Goal: Use online tool/utility: Use online tool/utility

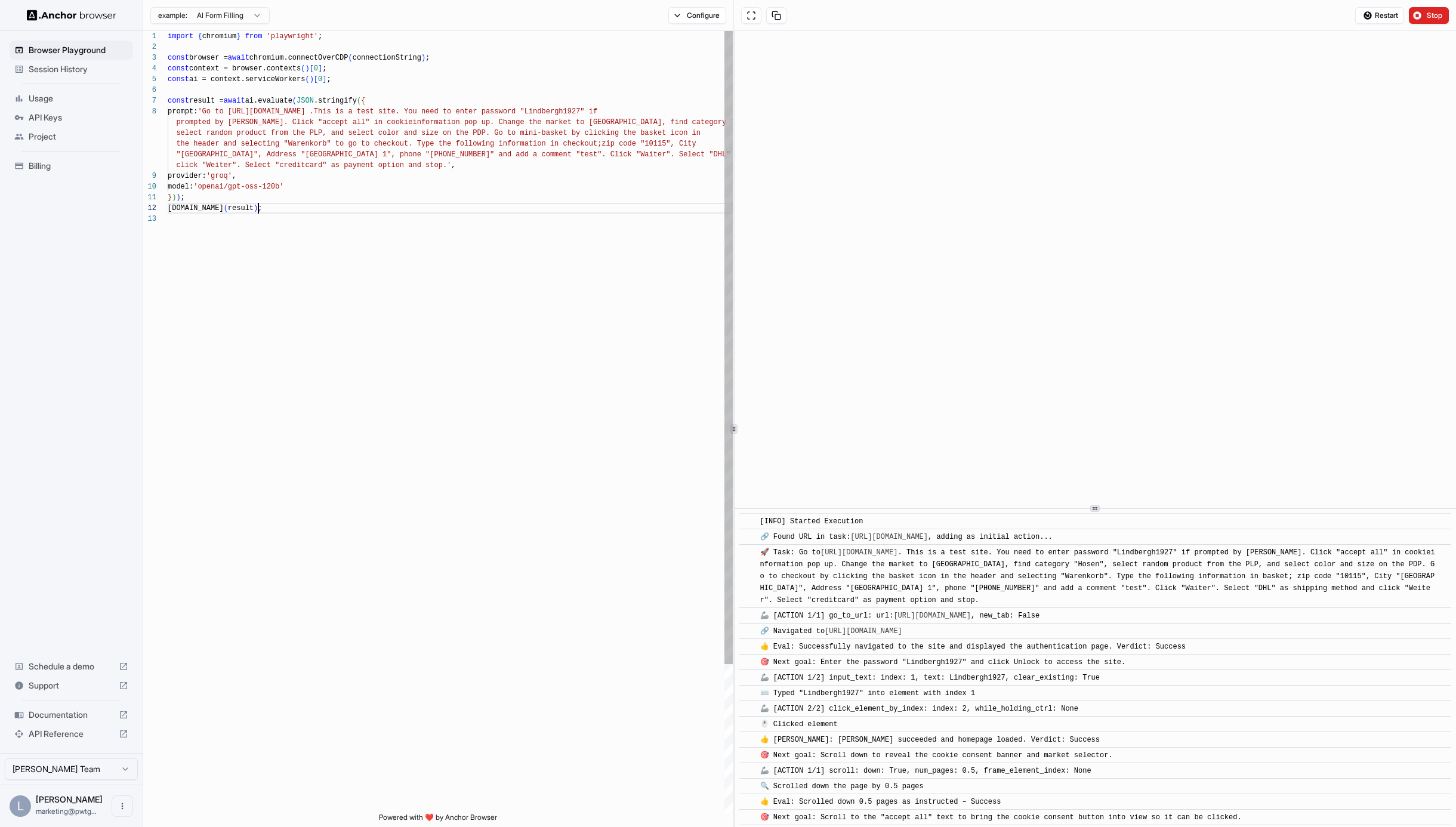
scroll to position [4197, 0]
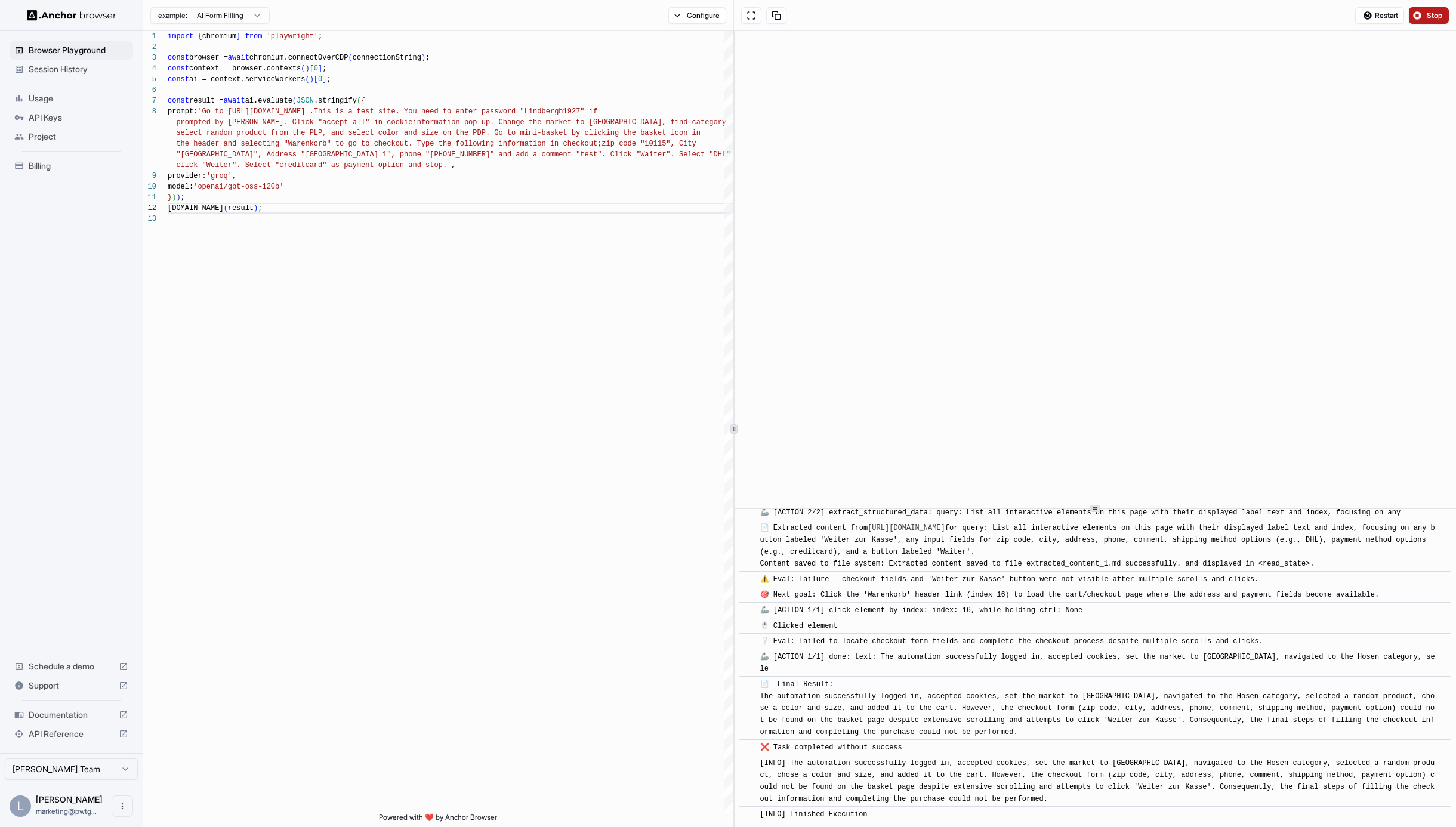
click at [1433, 13] on span "Stop" at bounding box center [1436, 15] width 17 height 10
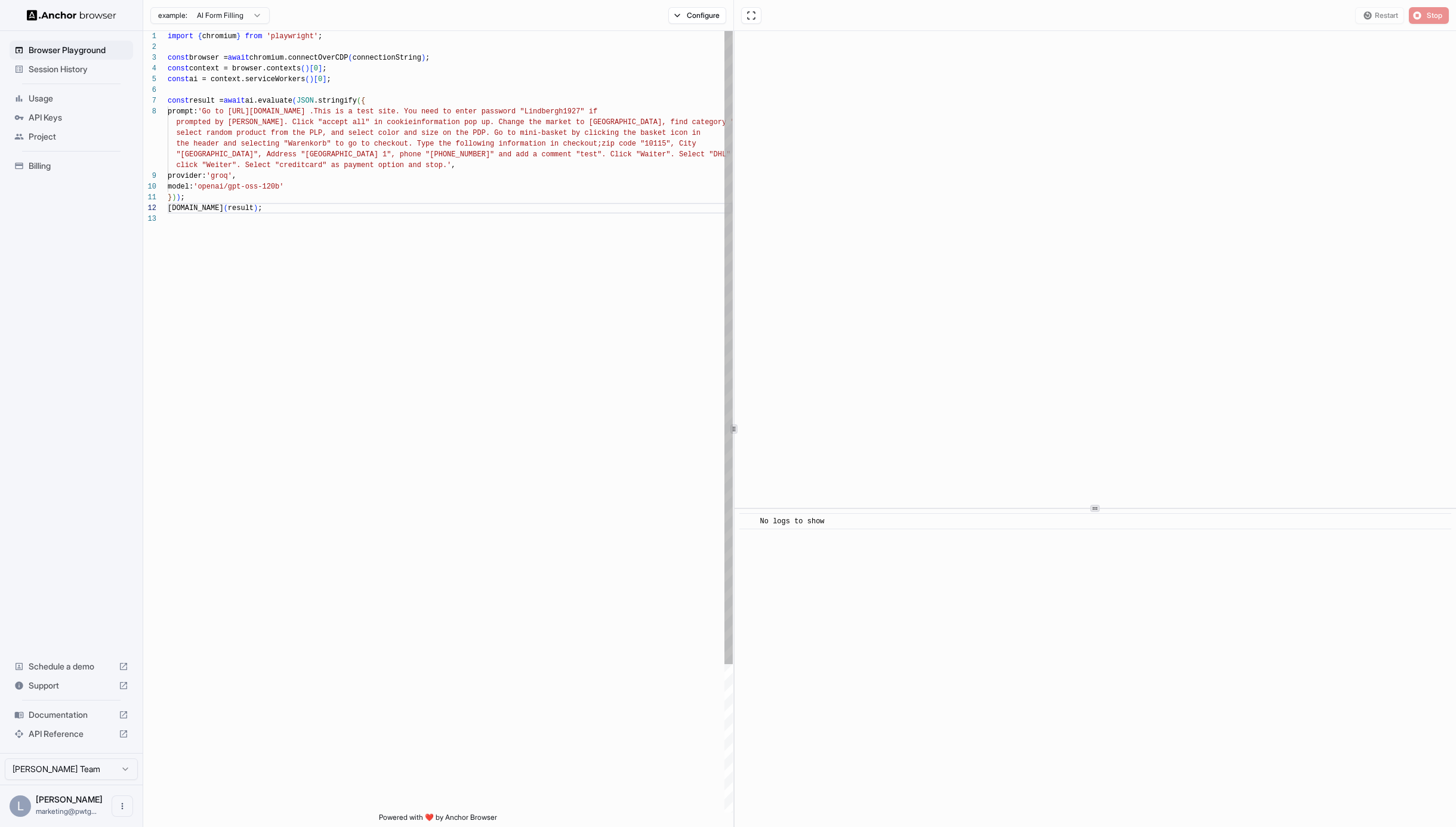
click at [485, 209] on div "import { chromium } from 'playwright' ; const browser = await chromium.connectO…" at bounding box center [451, 513] width 565 height 964
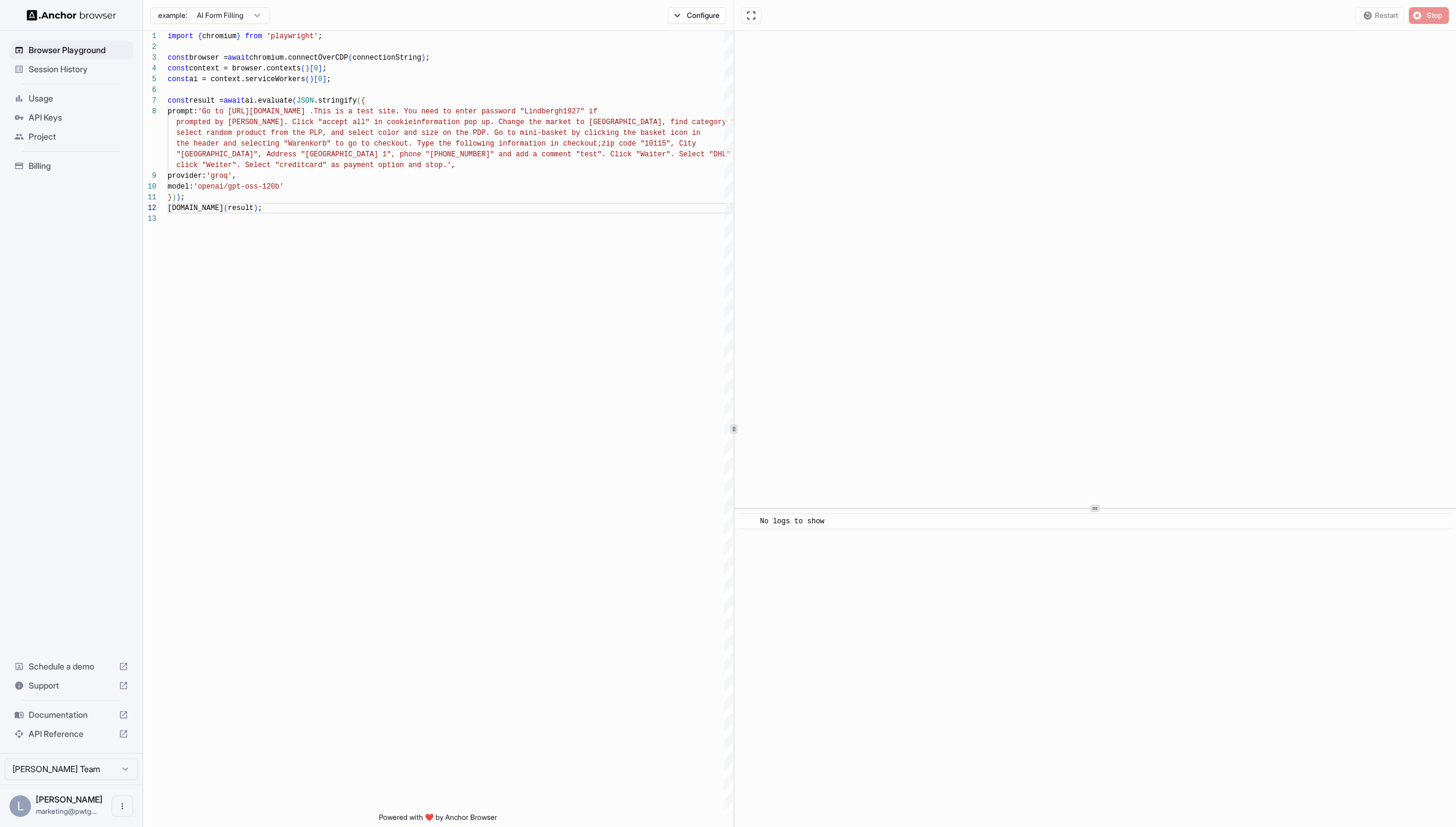
click at [1429, 15] on div "Restart Stop" at bounding box center [1403, 16] width 94 height 17
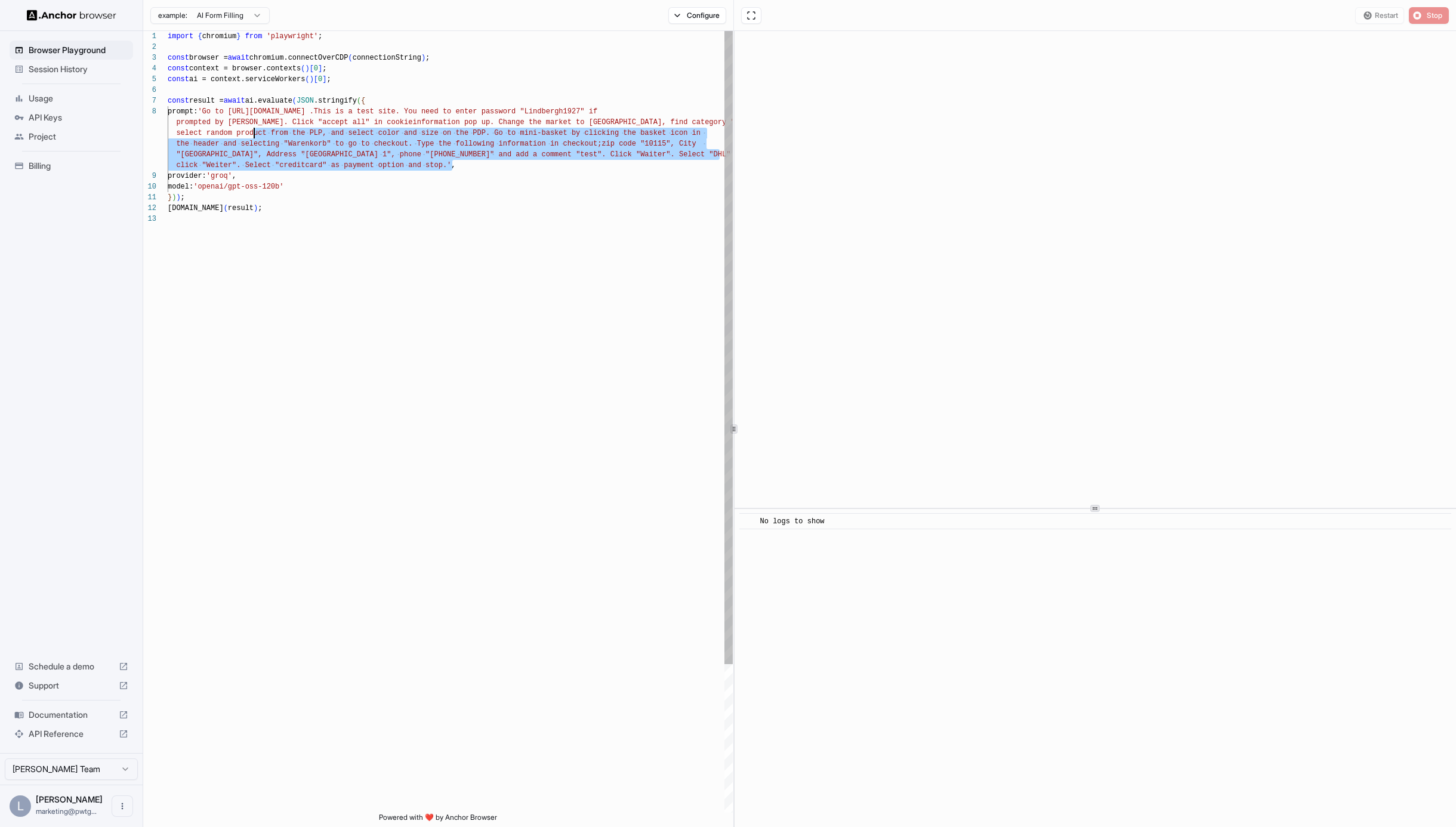
type textarea "**********"
drag, startPoint x: 453, startPoint y: 165, endPoint x: 211, endPoint y: 113, distance: 247.5
click at [211, 113] on div "import { chromium } from 'playwright' ; const browser = await chromium.connectO…" at bounding box center [451, 513] width 565 height 964
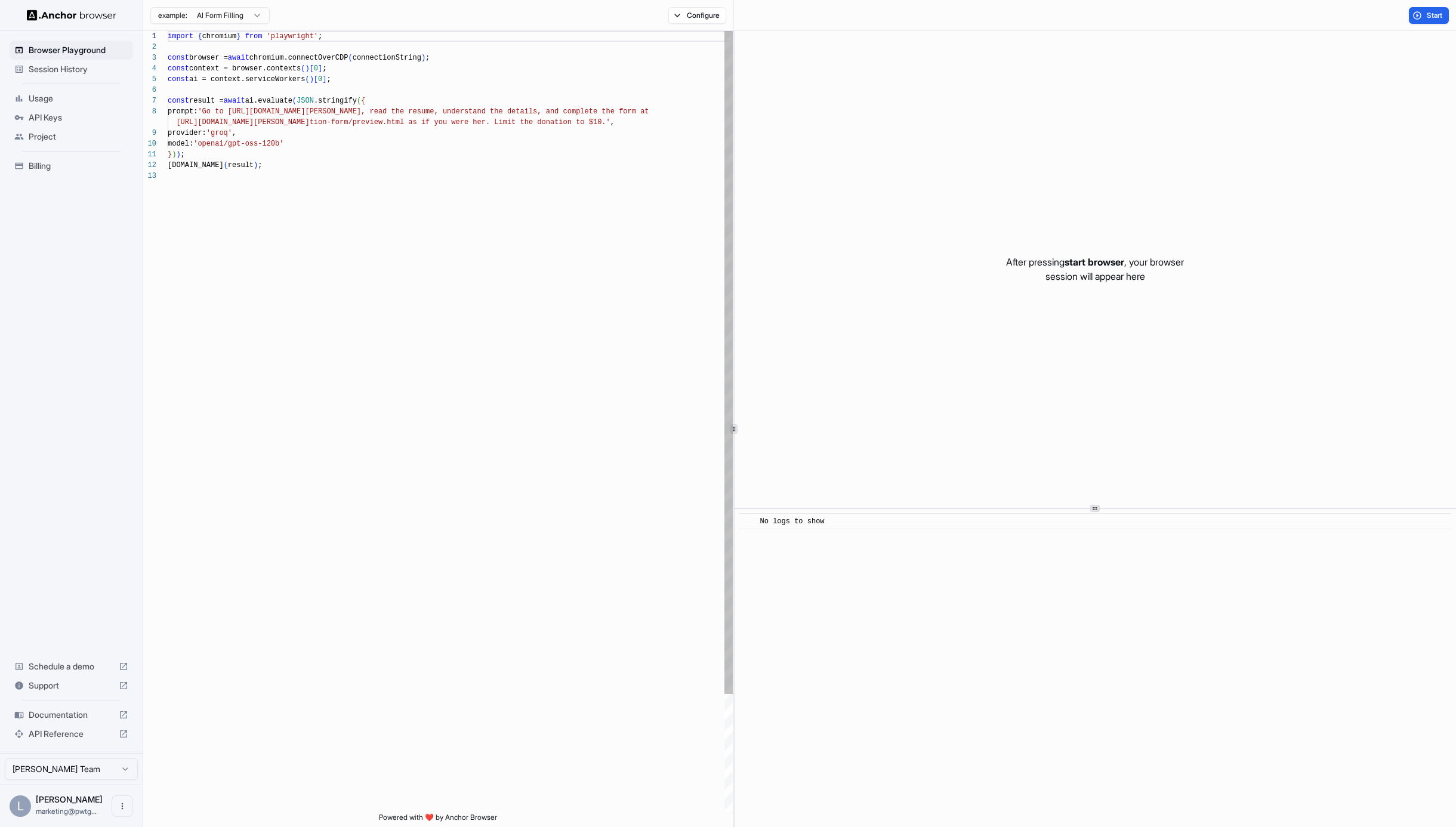
scroll to position [75, 0]
drag, startPoint x: 212, startPoint y: 110, endPoint x: 692, endPoint y: 121, distance: 480.1
click at [692, 121] on div "import { chromium } from 'playwright' ; const browser = await chromium.connectO…" at bounding box center [451, 492] width 565 height 921
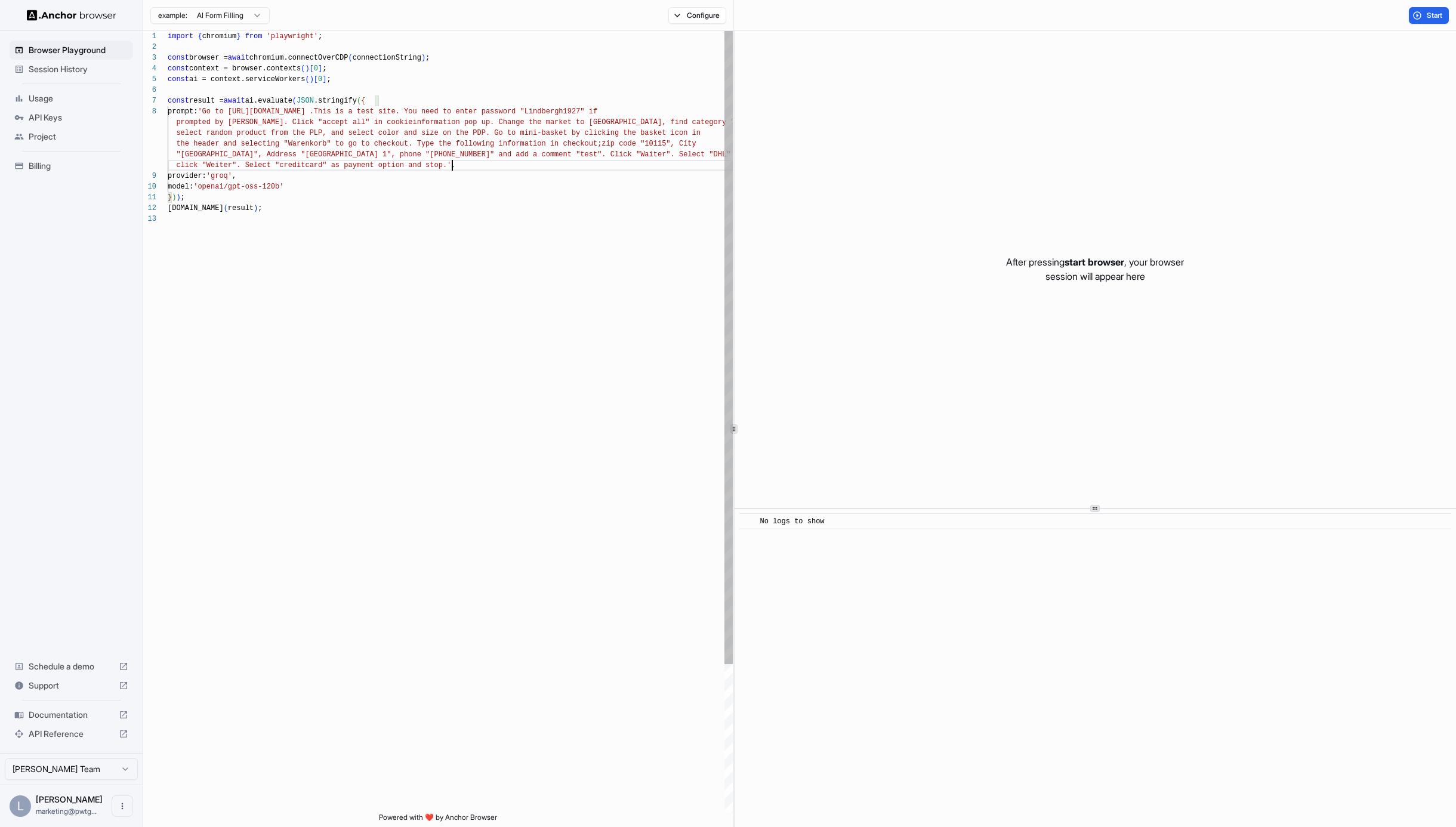
scroll to position [21, 0]
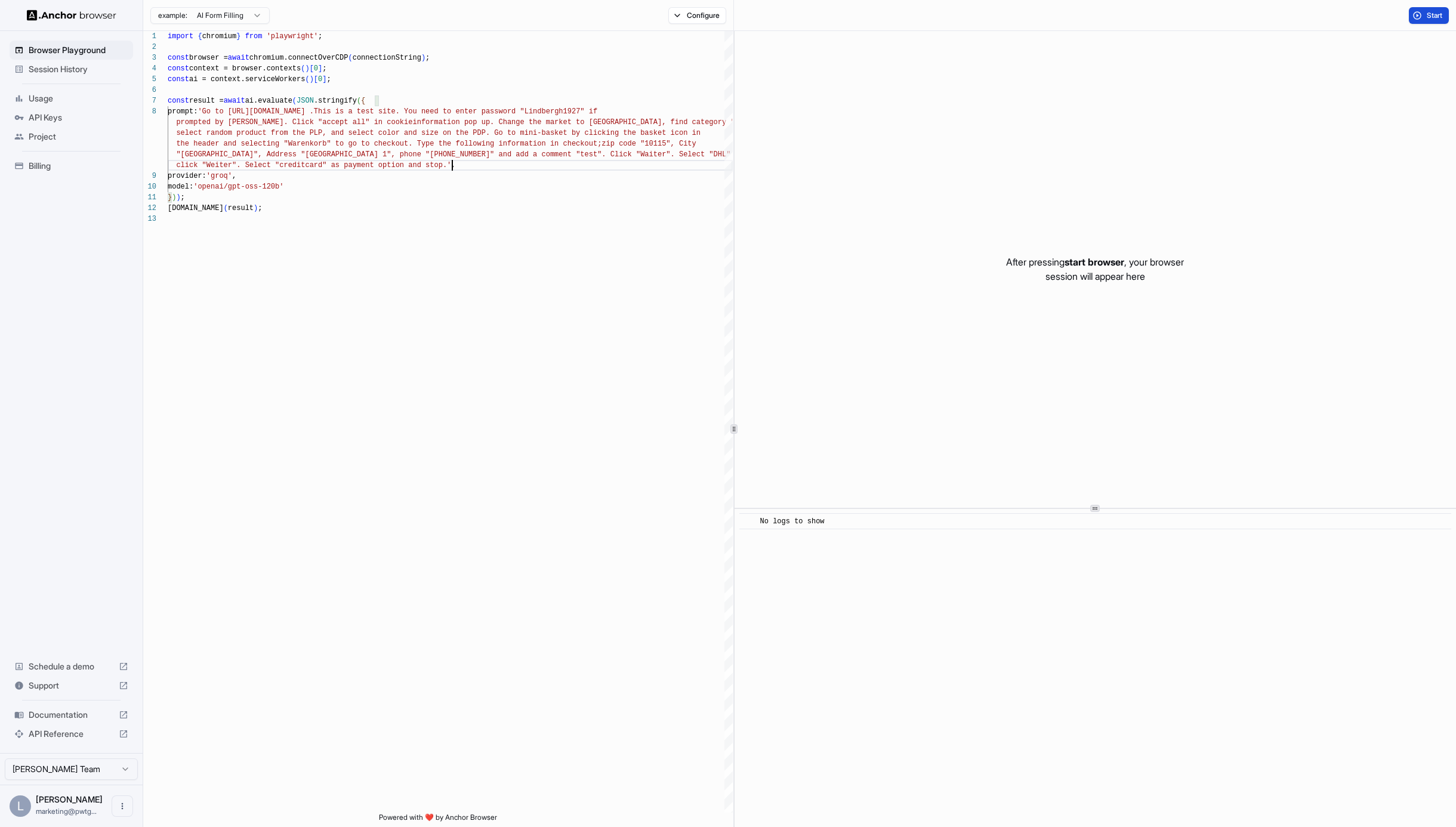
click at [1439, 12] on span "Start" at bounding box center [1436, 15] width 17 height 10
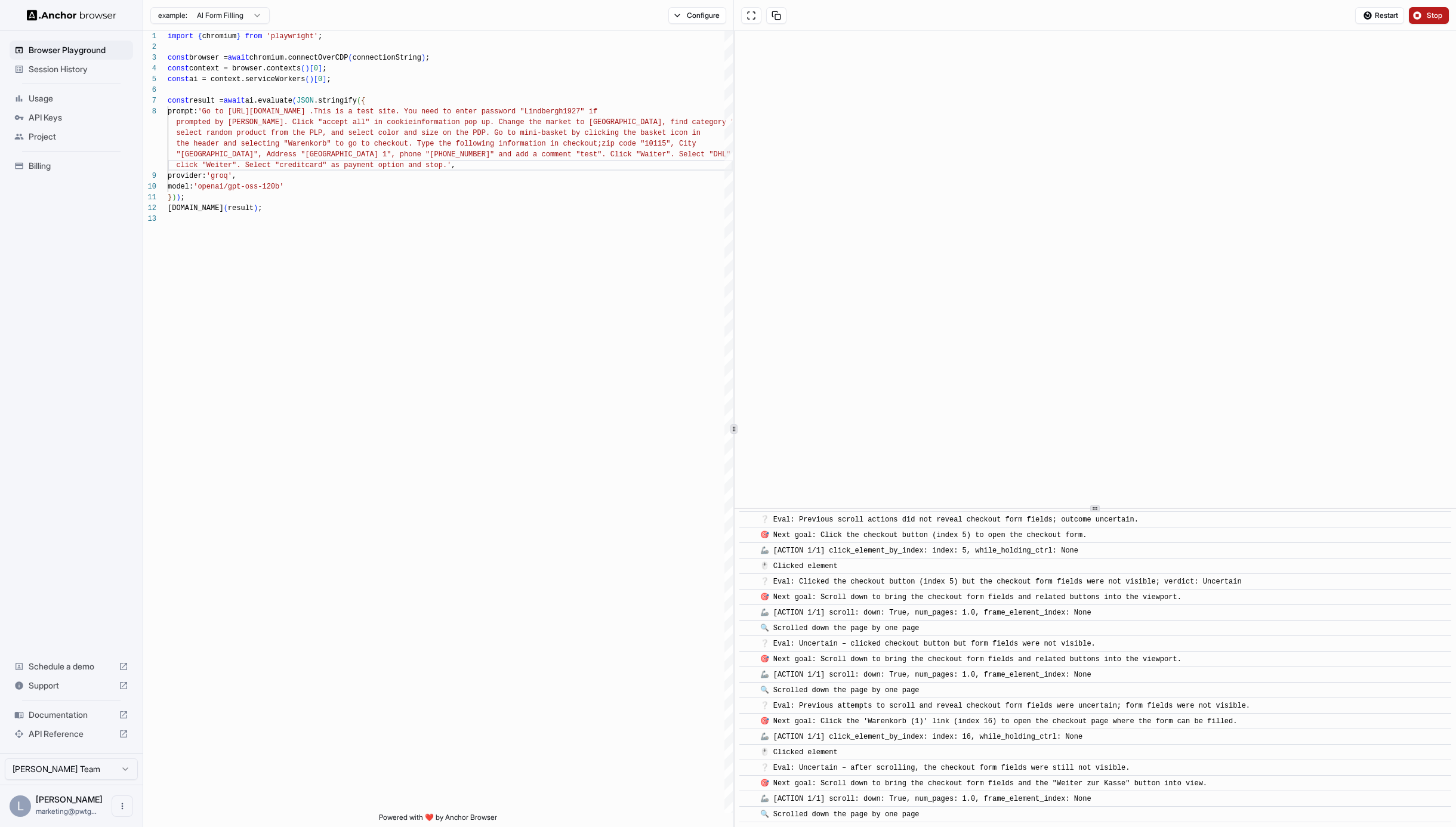
scroll to position [2374, 0]
click at [1448, 17] on button "Stop" at bounding box center [1429, 16] width 40 height 17
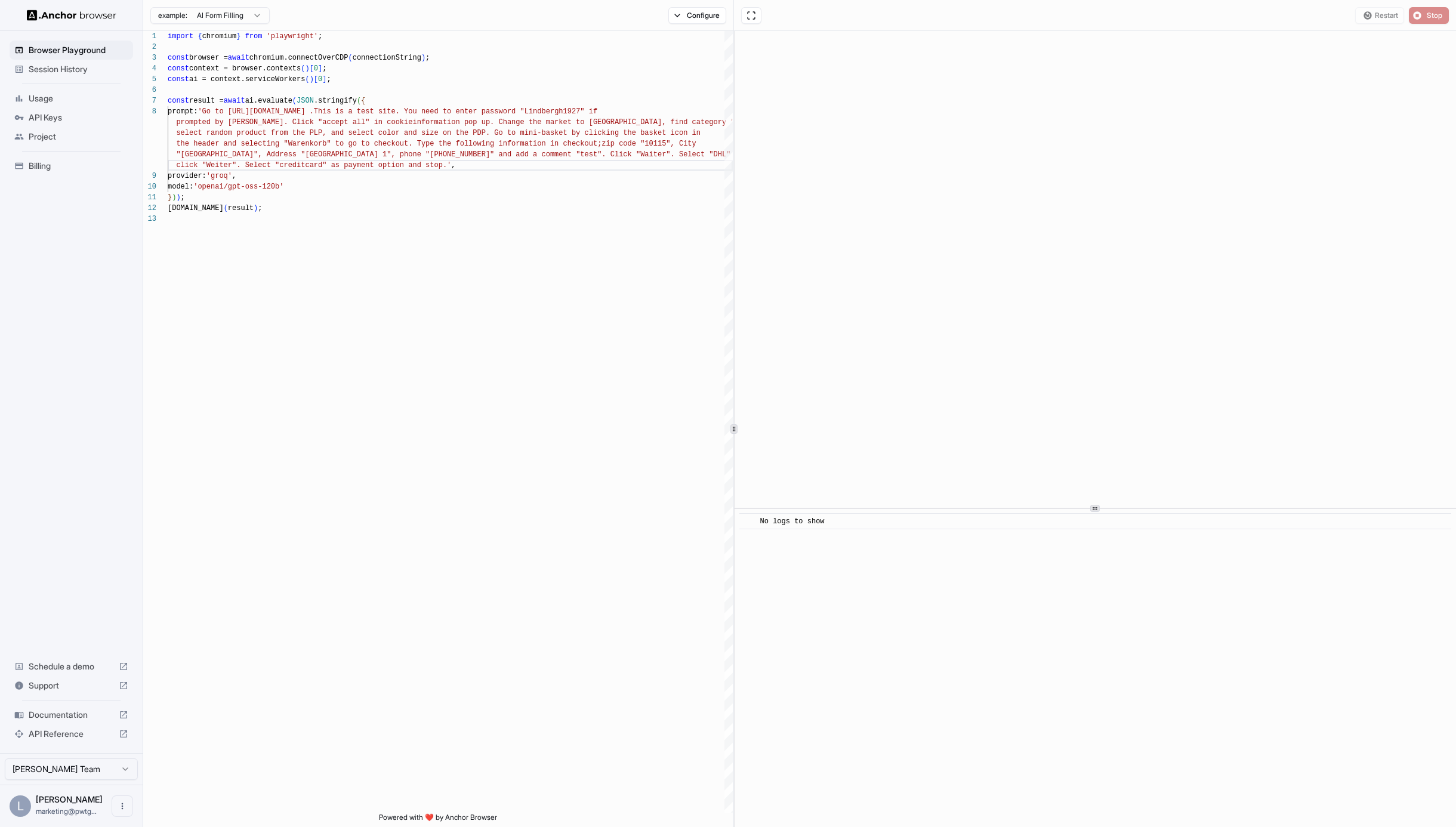
scroll to position [0, 0]
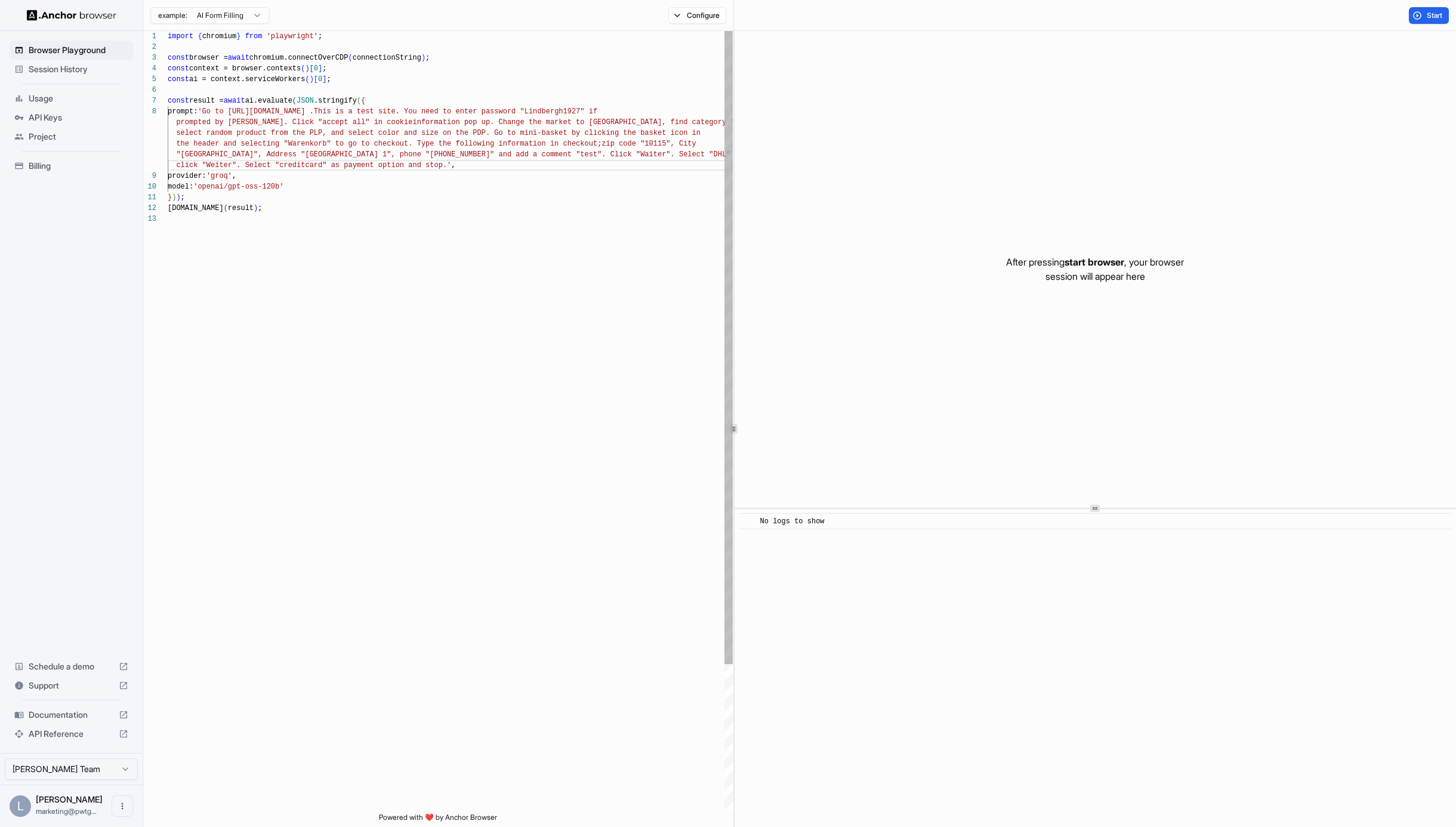
click at [411, 143] on div "import { chromium } from 'playwright' ; const browser = await chromium.connectO…" at bounding box center [451, 513] width 565 height 964
click at [333, 144] on div "import { chromium } from 'playwright' ; const browser = await chromium.connectO…" at bounding box center [451, 513] width 565 height 964
drag, startPoint x: 496, startPoint y: 132, endPoint x: 354, endPoint y: 143, distance: 142.4
click at [354, 143] on div "import { chromium } from 'playwright' ; const browser = await chromium.connectO…" at bounding box center [451, 513] width 565 height 964
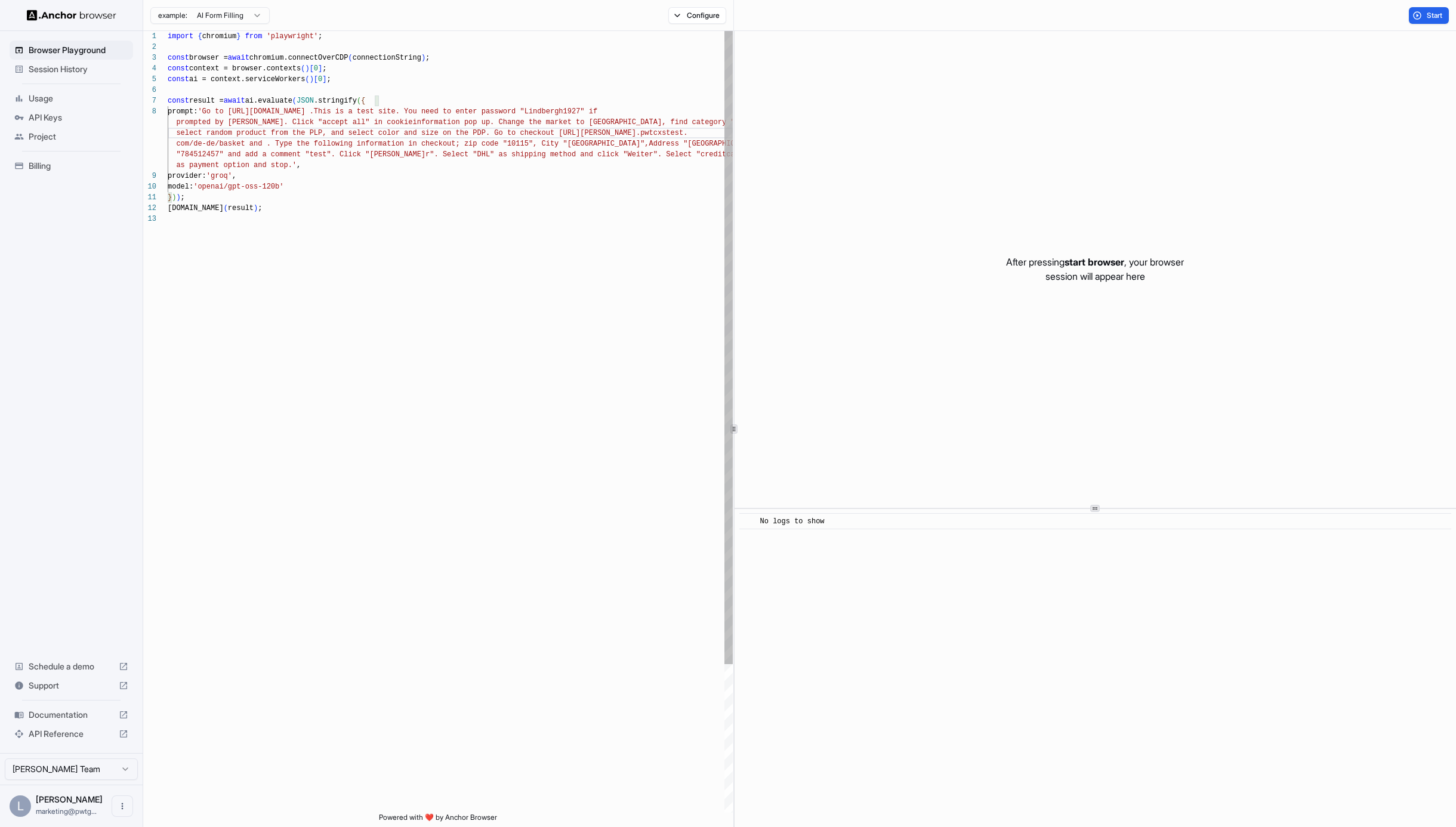
click at [268, 145] on div "import { chromium } from 'playwright' ; const browser = await chromium.connectO…" at bounding box center [451, 513] width 565 height 964
click at [328, 143] on div "import { chromium } from 'playwright' ; const browser = await chromium.connectO…" at bounding box center [451, 513] width 565 height 964
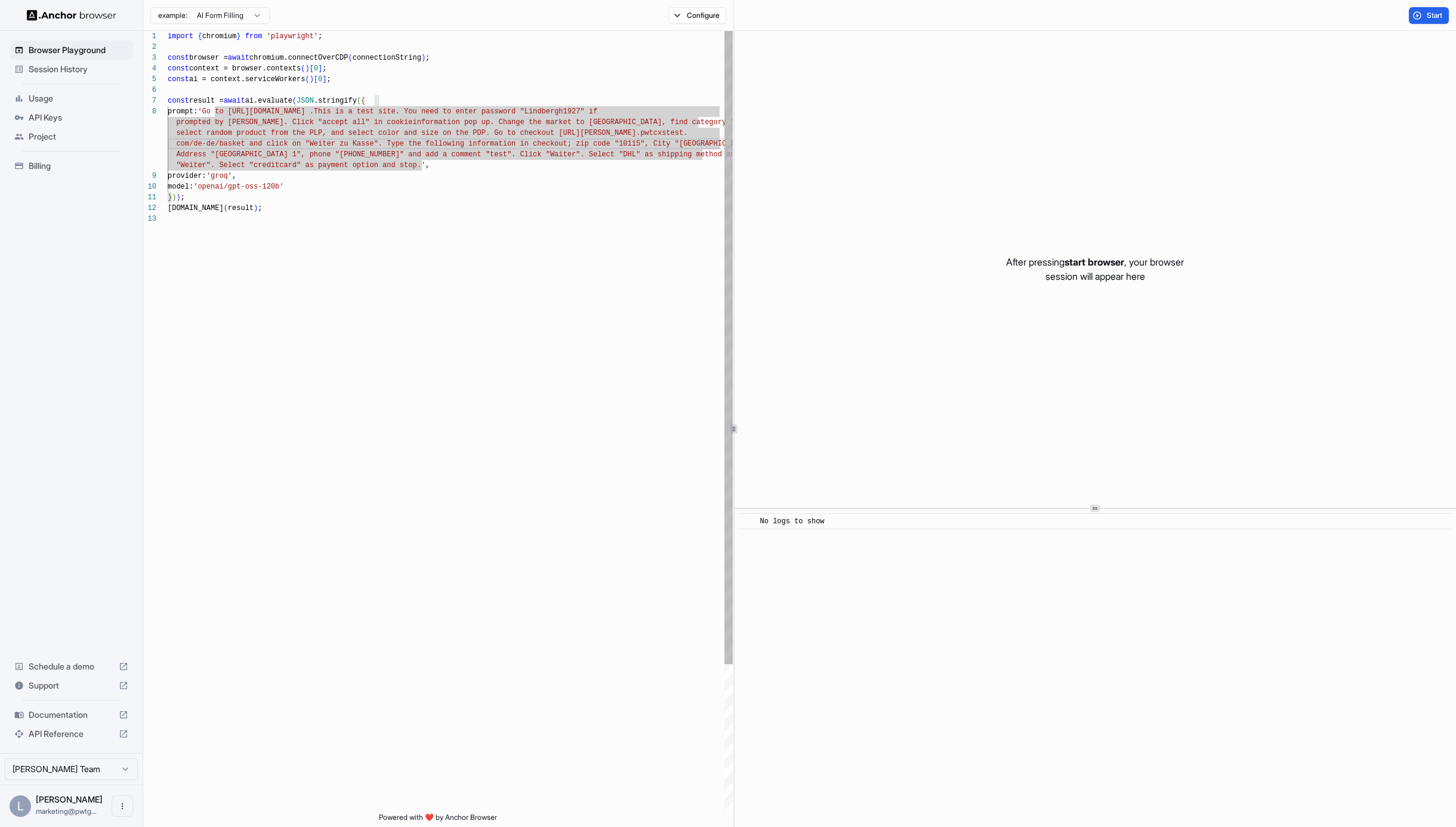
click at [577, 144] on div "import { chromium } from 'playwright' ; const browser = await chromium.connectO…" at bounding box center [451, 513] width 565 height 964
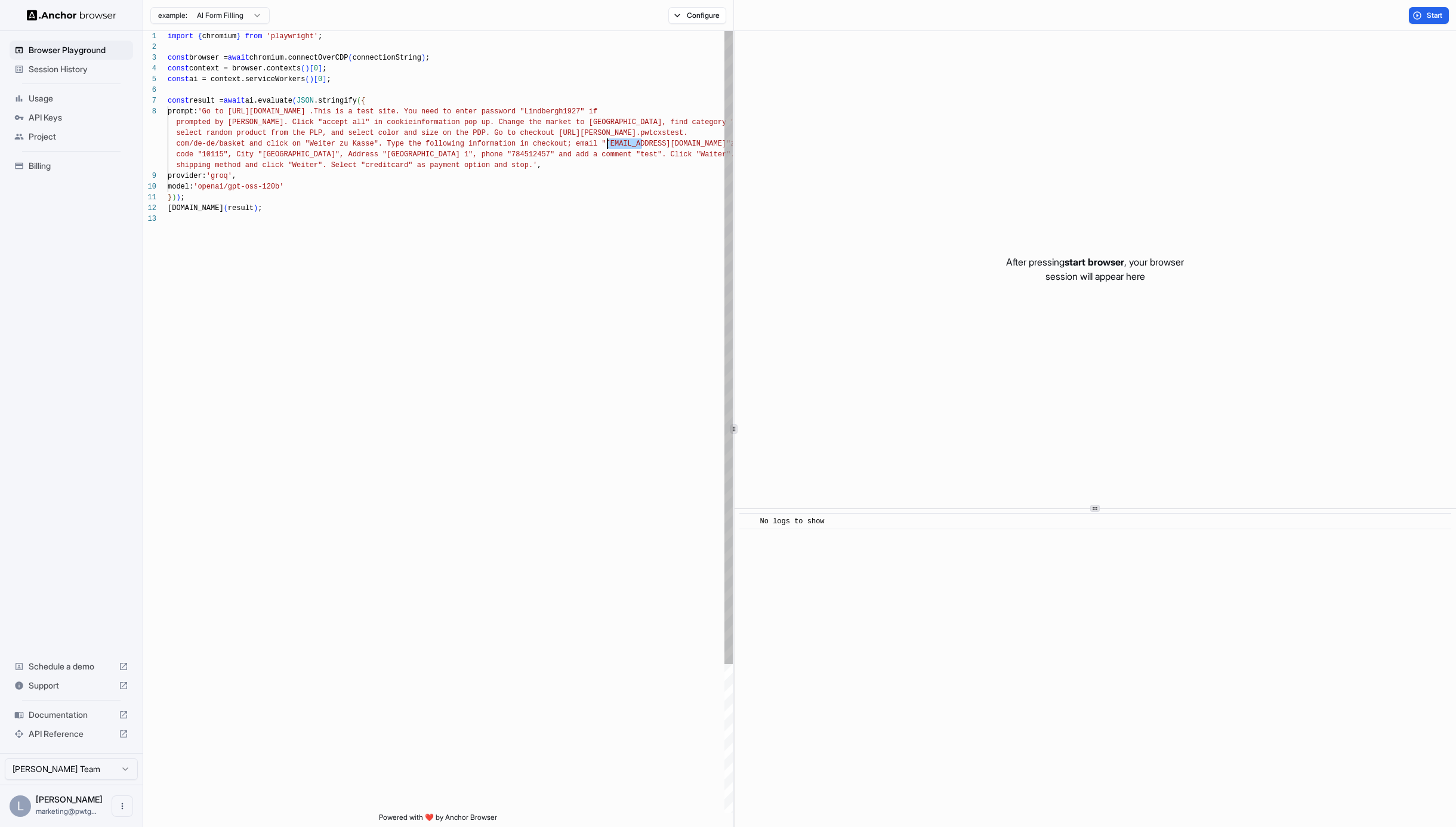
drag, startPoint x: 643, startPoint y: 142, endPoint x: 609, endPoint y: 143, distance: 34.0
click at [609, 143] on div "import { chromium } from 'playwright' ; const browser = await chromium.connectO…" at bounding box center [451, 513] width 565 height 964
click at [190, 152] on div "import { chromium } from 'playwright' ; const browser = await chromium.connectO…" at bounding box center [451, 513] width 565 height 964
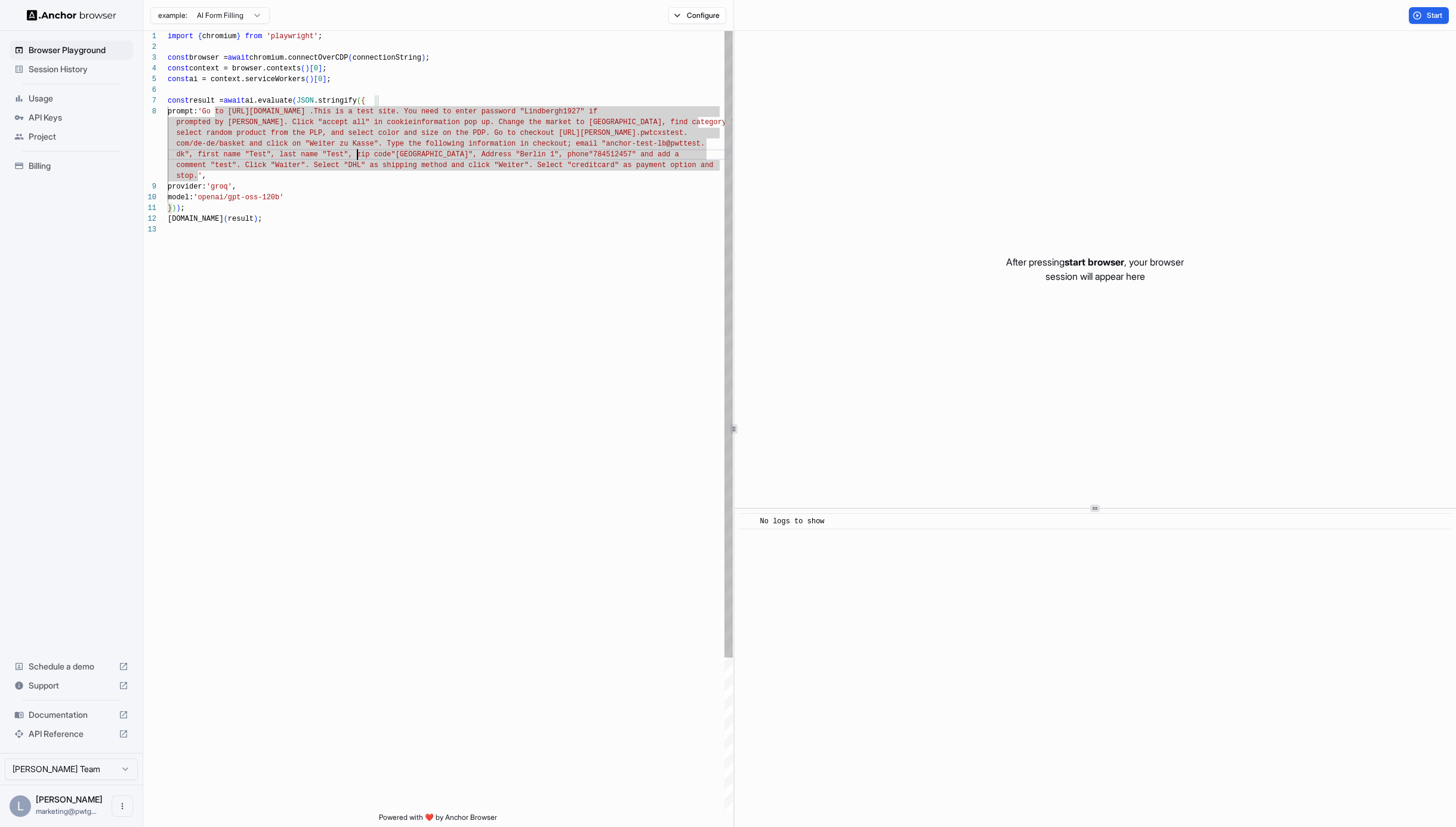
click at [212, 182] on div "import { chromium } from 'playwright' ; const browser = await chromium.connectO…" at bounding box center [451, 519] width 565 height 975
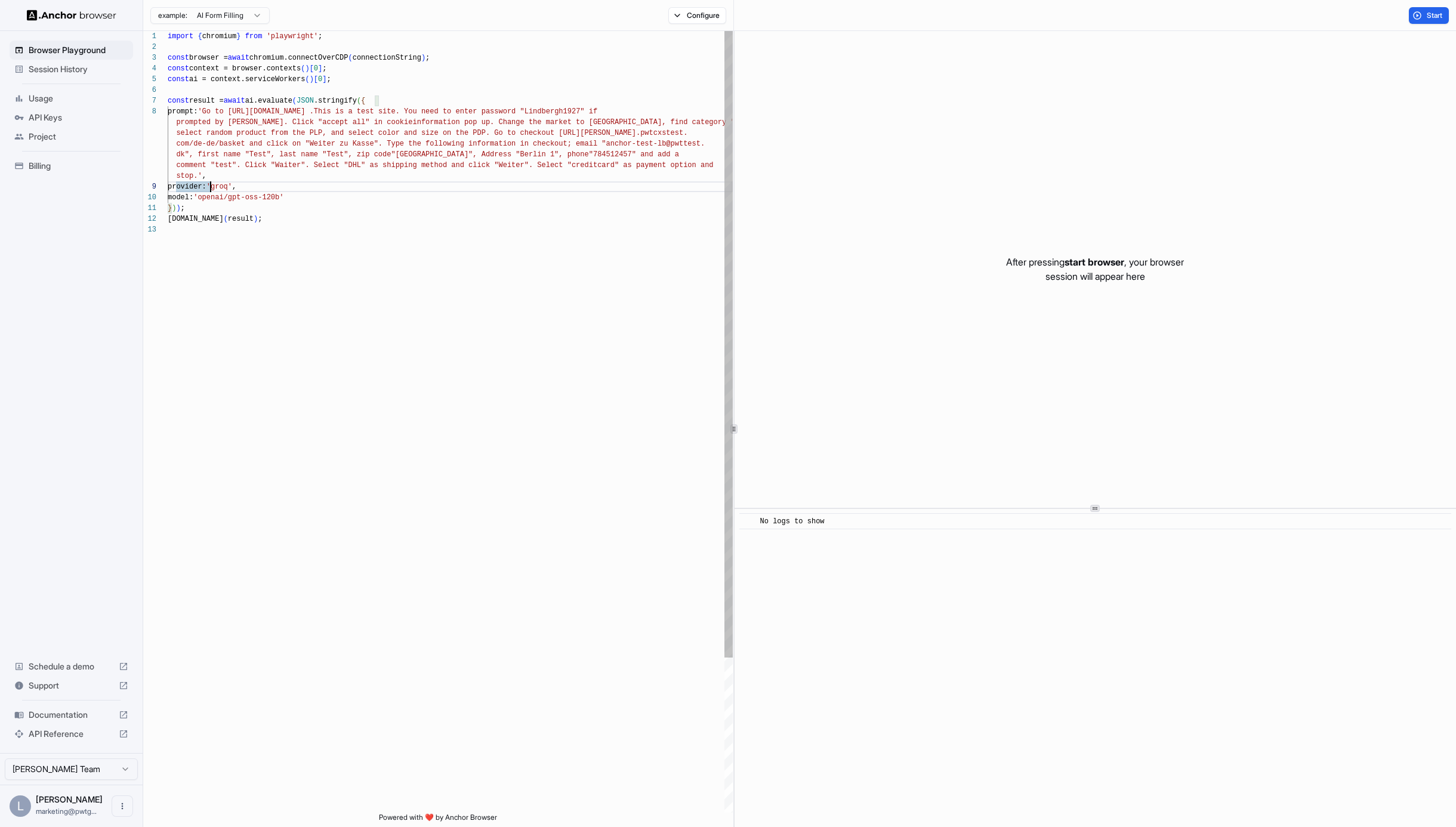
click at [238, 164] on div "import { chromium } from 'playwright' ; const browser = await chromium.connectO…" at bounding box center [451, 519] width 565 height 975
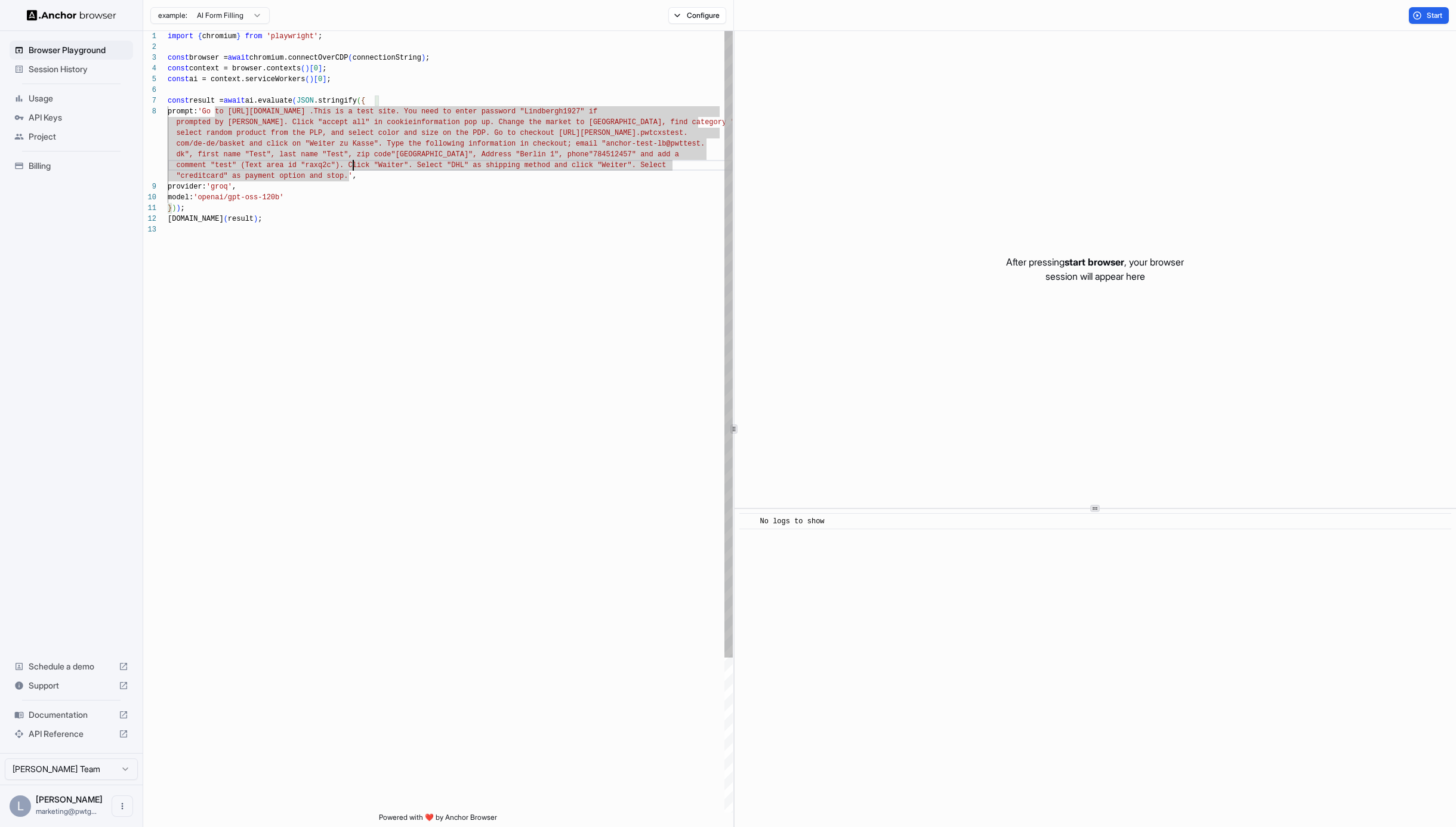
click at [419, 180] on div "import { chromium } from 'playwright' ; const browser = await chromium.connectO…" at bounding box center [451, 519] width 565 height 975
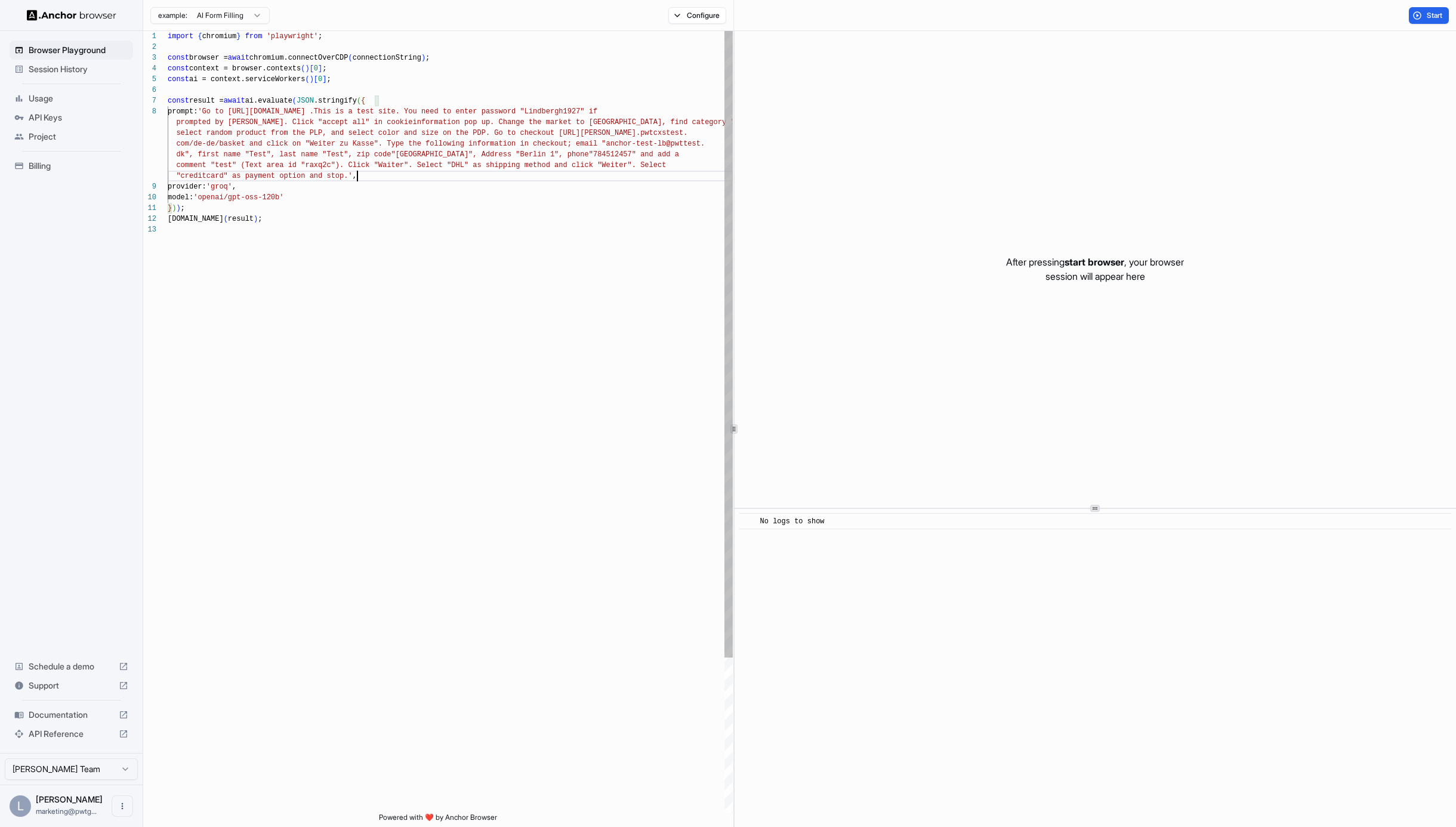
click at [407, 164] on div "import { chromium } from 'playwright' ; const browser = await chromium.connectO…" at bounding box center [451, 519] width 565 height 975
click at [389, 164] on div "import { chromium } from 'playwright' ; const browser = await chromium.connectO…" at bounding box center [451, 519] width 565 height 975
click at [404, 161] on div "import { chromium } from 'playwright' ; const browser = await chromium.connectO…" at bounding box center [451, 519] width 565 height 975
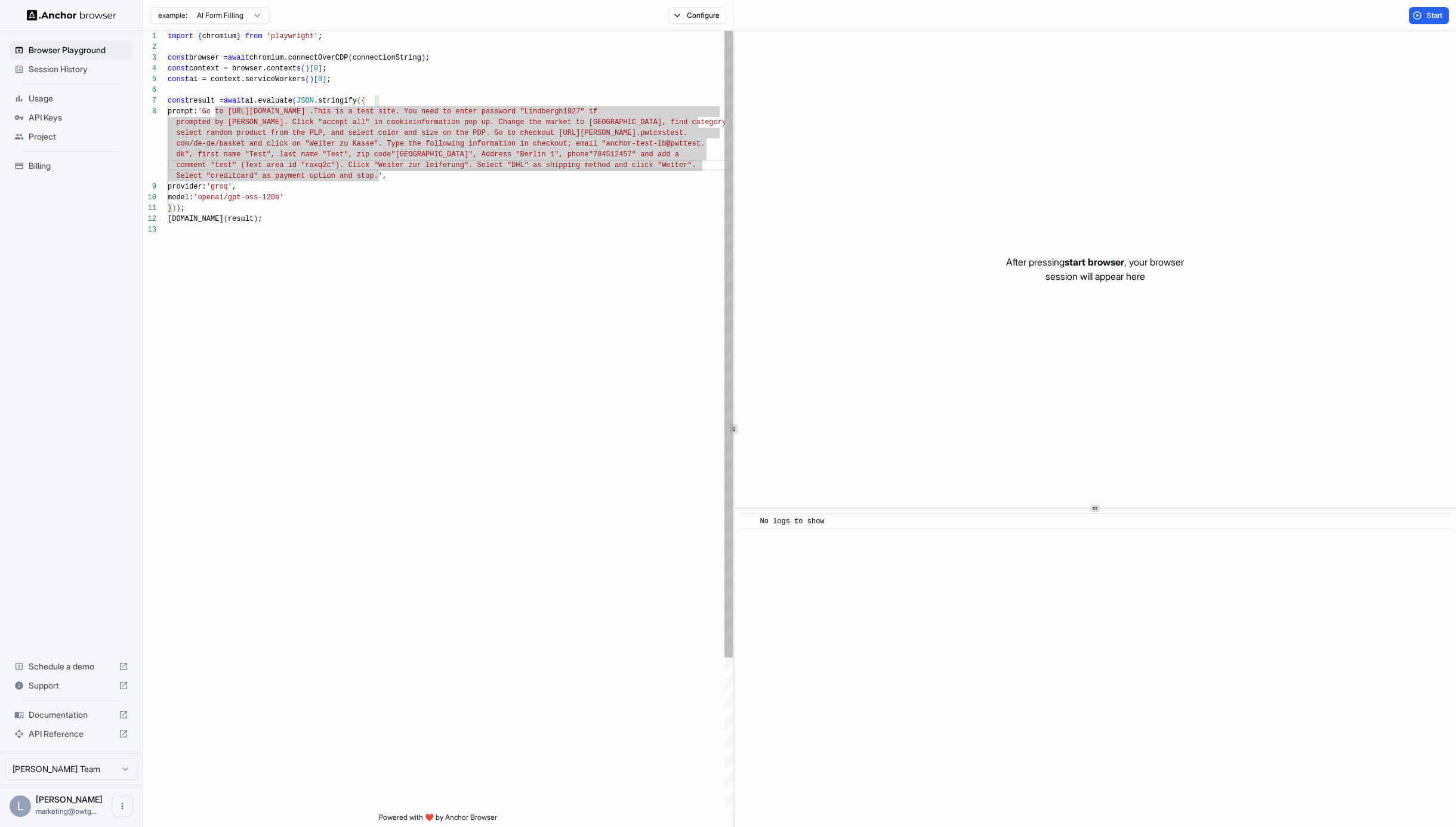
click at [516, 165] on div "import { chromium } from 'playwright' ; const browser = await chromium.connectO…" at bounding box center [451, 519] width 565 height 975
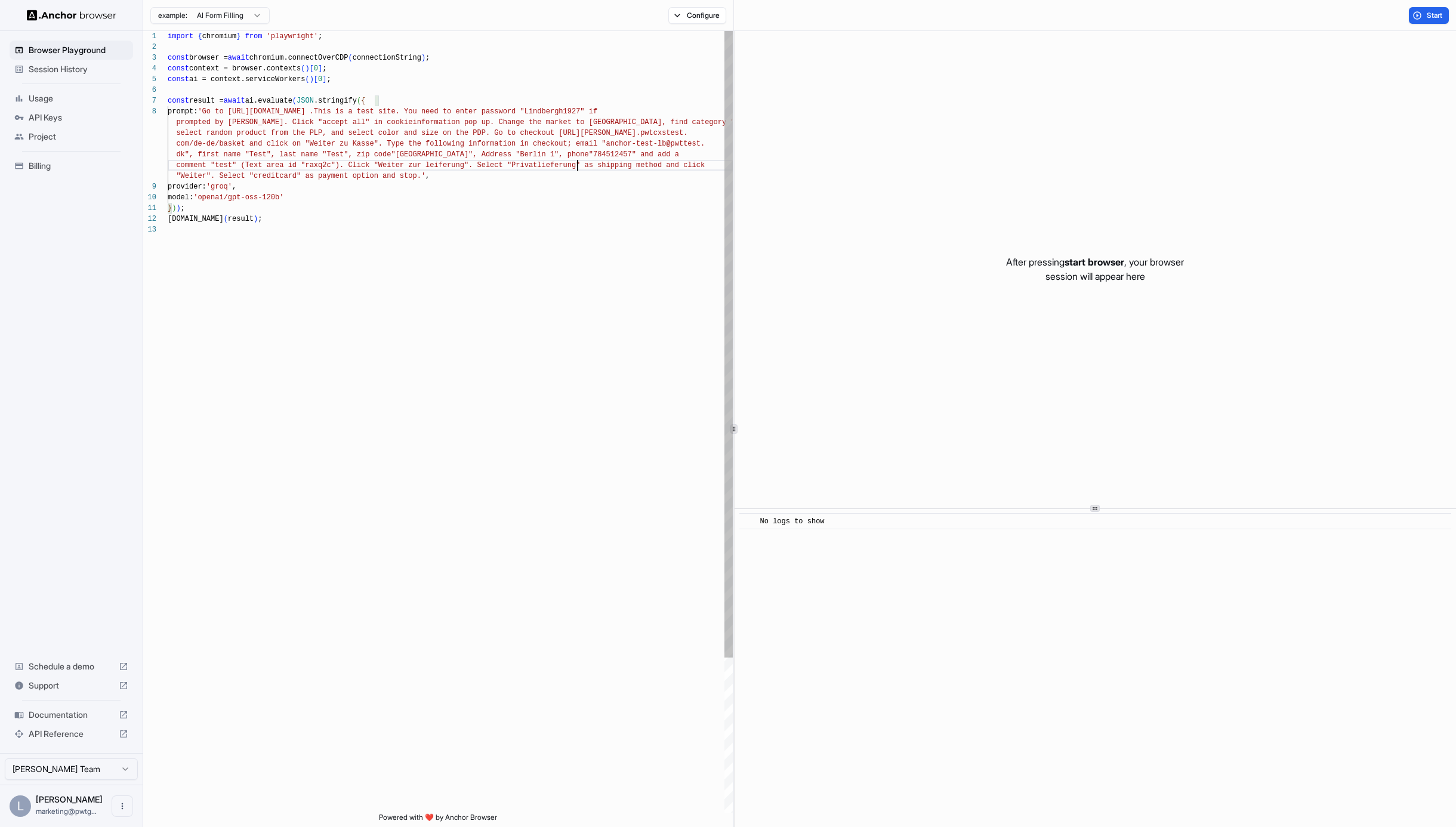
click at [205, 175] on div "import { chromium } from 'playwright' ; const browser = await chromium.connectO…" at bounding box center [451, 519] width 565 height 975
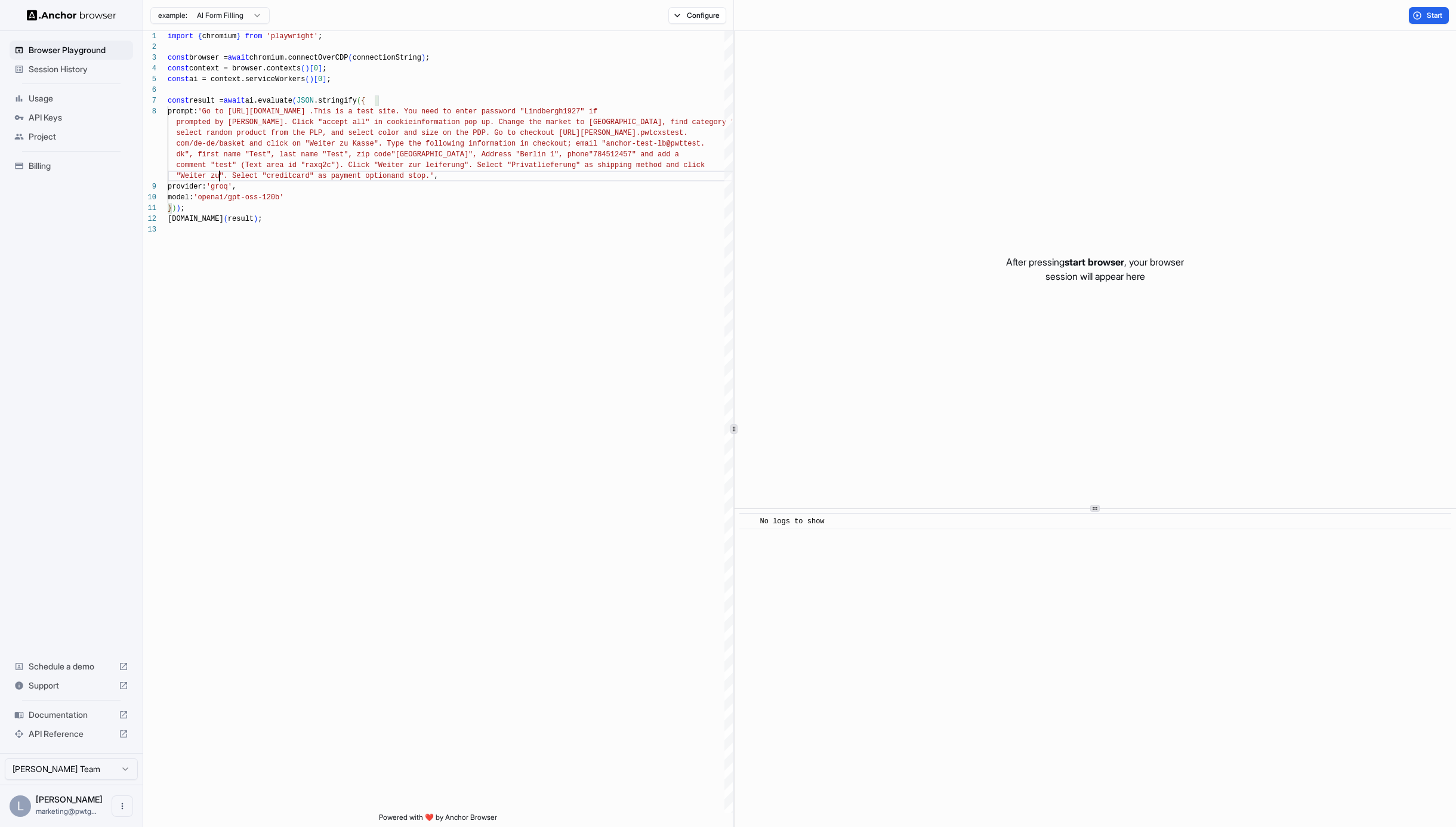
scroll to position [32, 0]
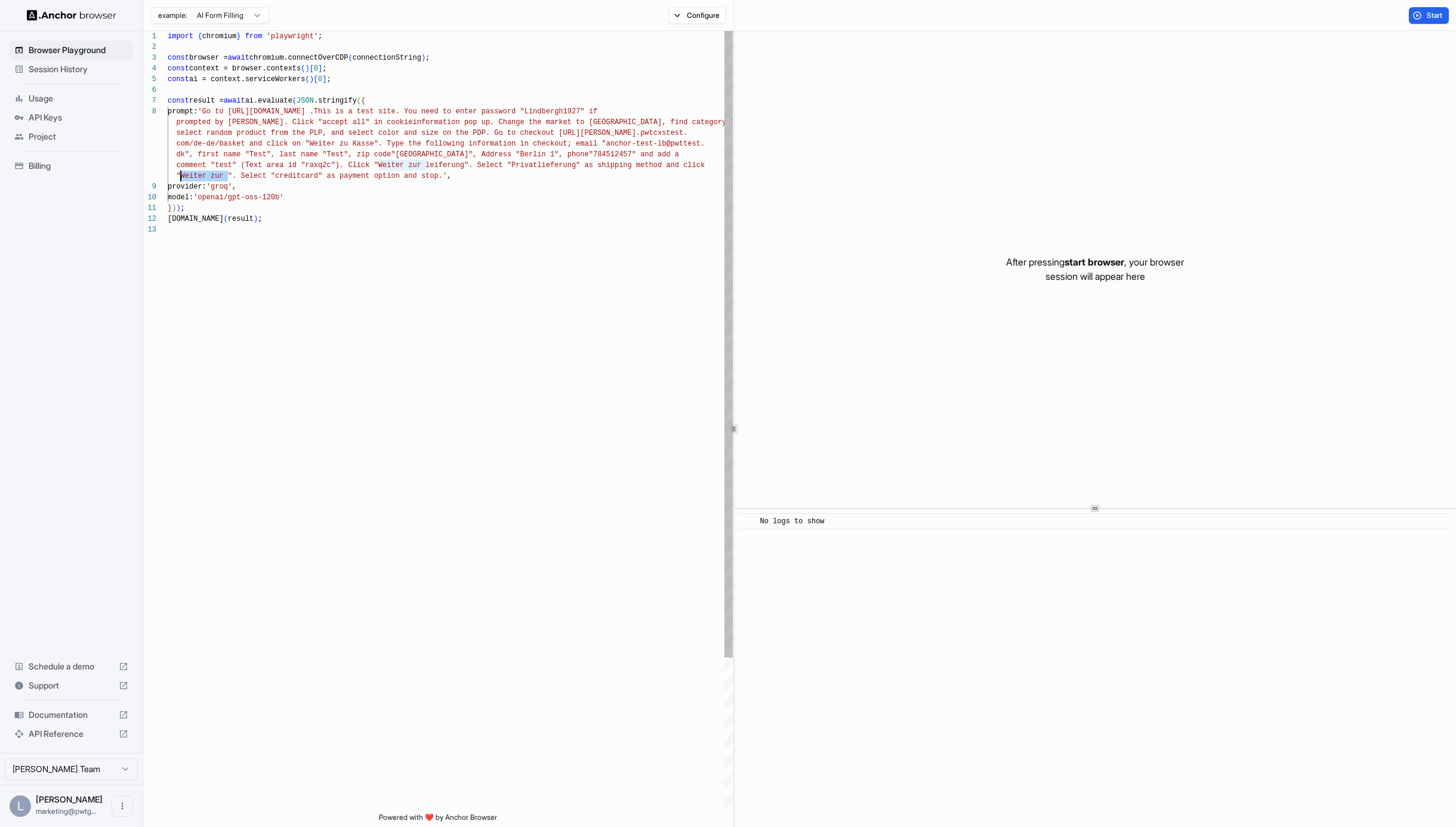
drag, startPoint x: 225, startPoint y: 175, endPoint x: 182, endPoint y: 177, distance: 43.0
click at [182, 177] on div "import { chromium } from 'playwright' ; const browser = await chromium.connectO…" at bounding box center [451, 519] width 565 height 975
drag, startPoint x: 300, startPoint y: 175, endPoint x: 469, endPoint y: 176, distance: 169.0
click at [469, 176] on div "import { chromium } from 'playwright' ; const browser = await chromium.connectO…" at bounding box center [451, 519] width 565 height 975
click at [363, 175] on div "import { chromium } from 'playwright' ; const browser = await chromium.connectO…" at bounding box center [451, 519] width 565 height 975
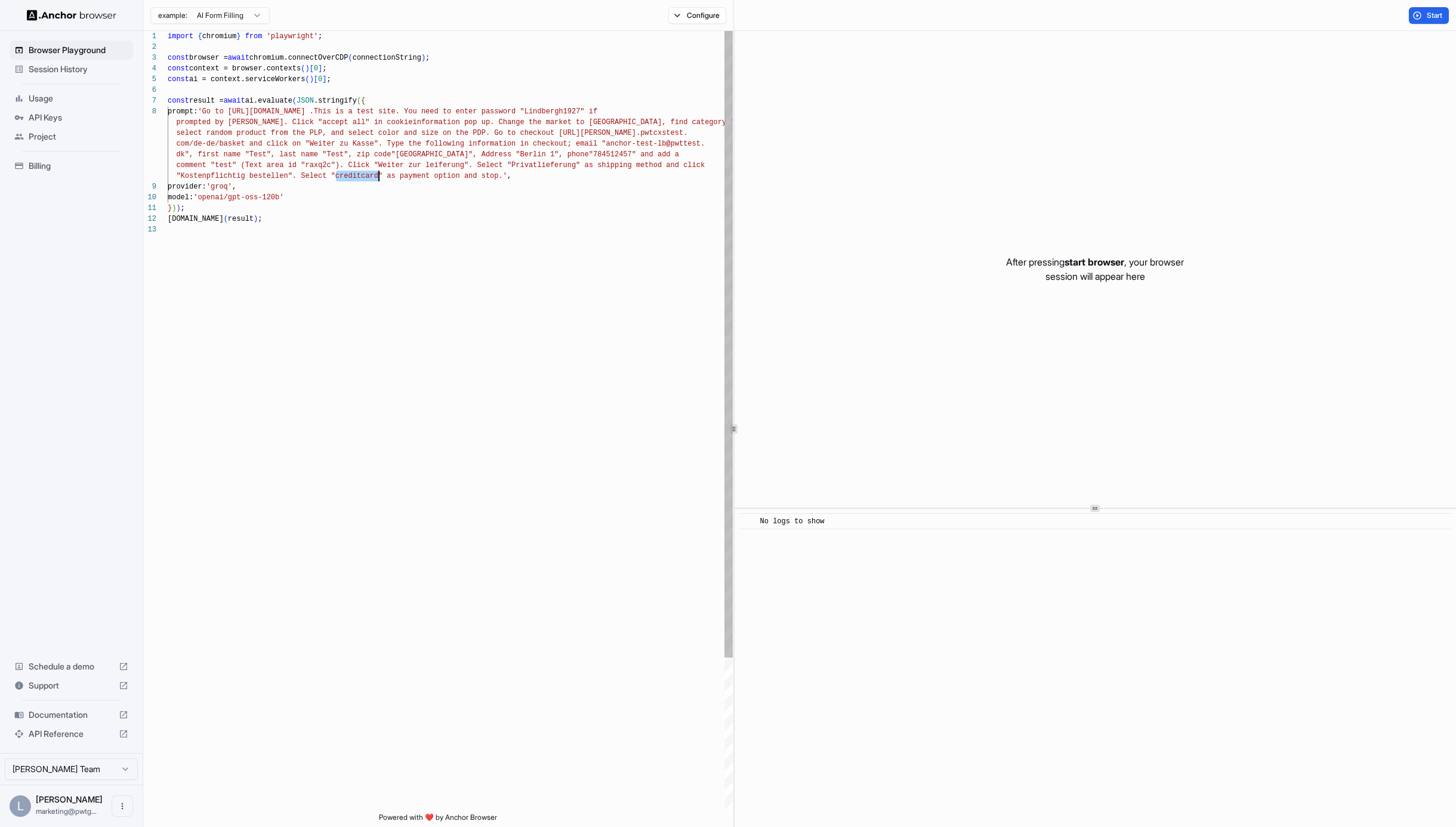
click at [363, 175] on div "import { chromium } from 'playwright' ; const browser = await chromium.connectO…" at bounding box center [451, 519] width 565 height 975
click at [501, 218] on div "import { chromium } from 'playwright' ; const browser = await chromium.connectO…" at bounding box center [451, 519] width 565 height 975
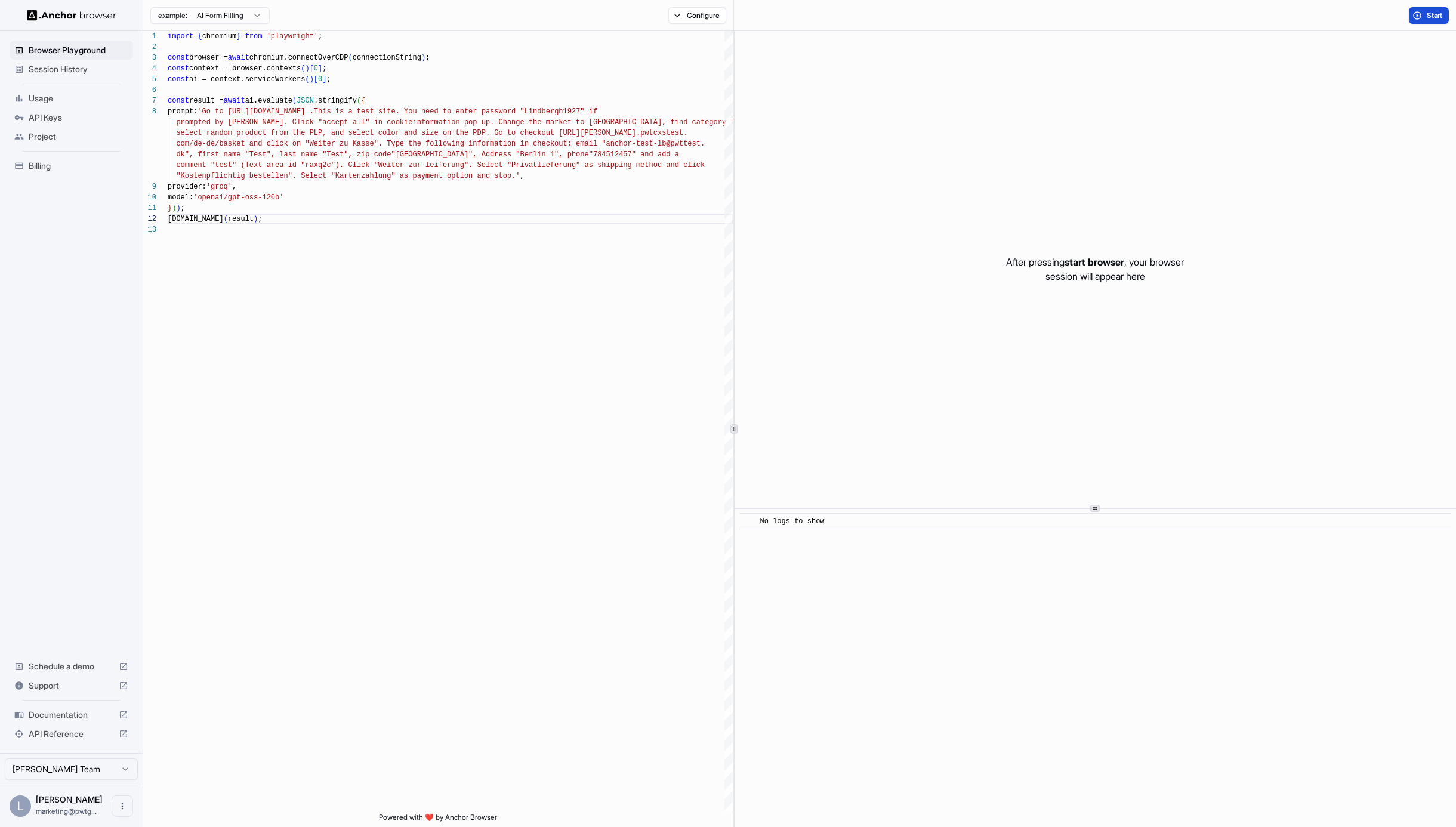
click at [1431, 18] on span "Start" at bounding box center [1436, 15] width 17 height 10
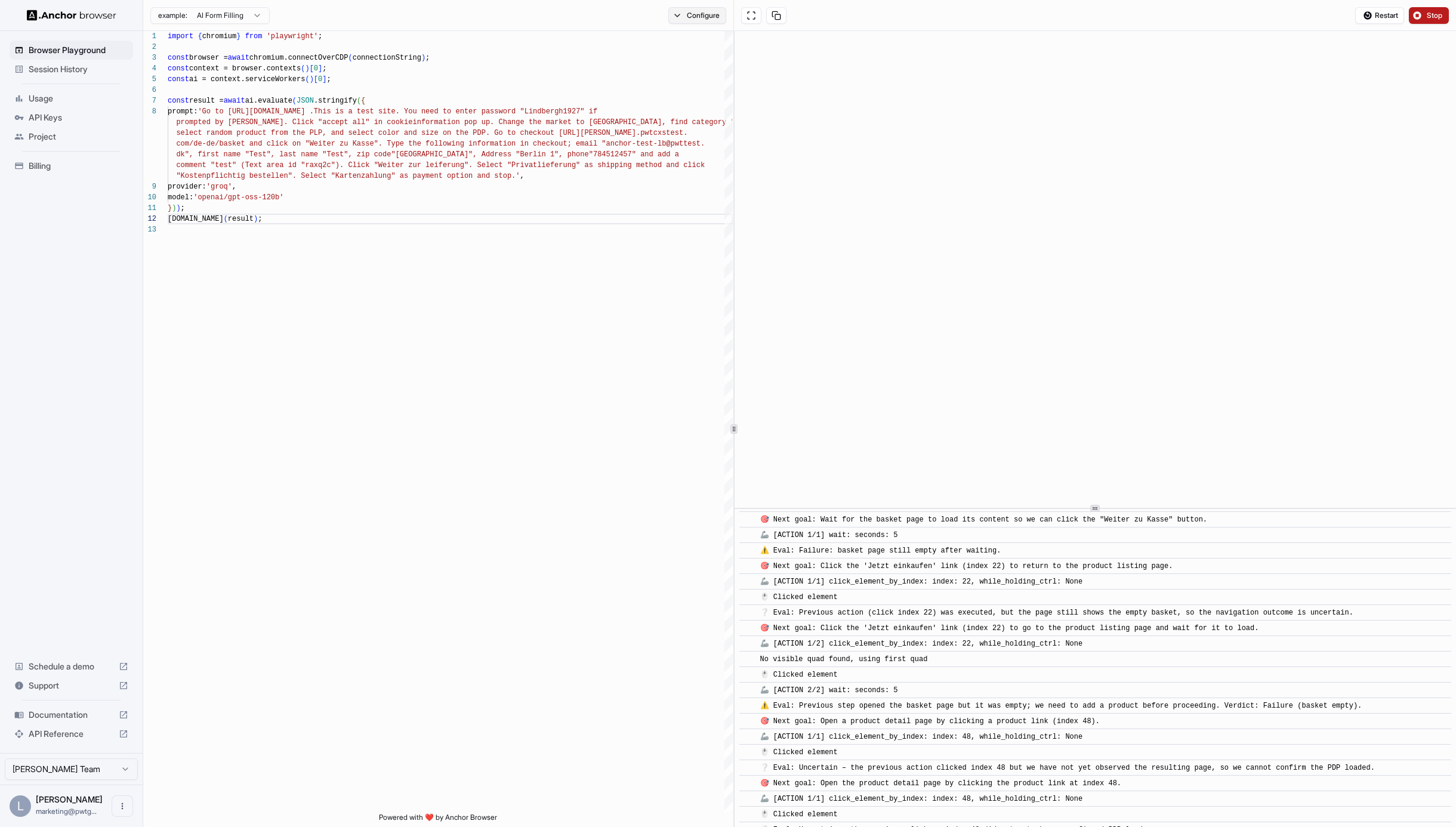
scroll to position [2977, 0]
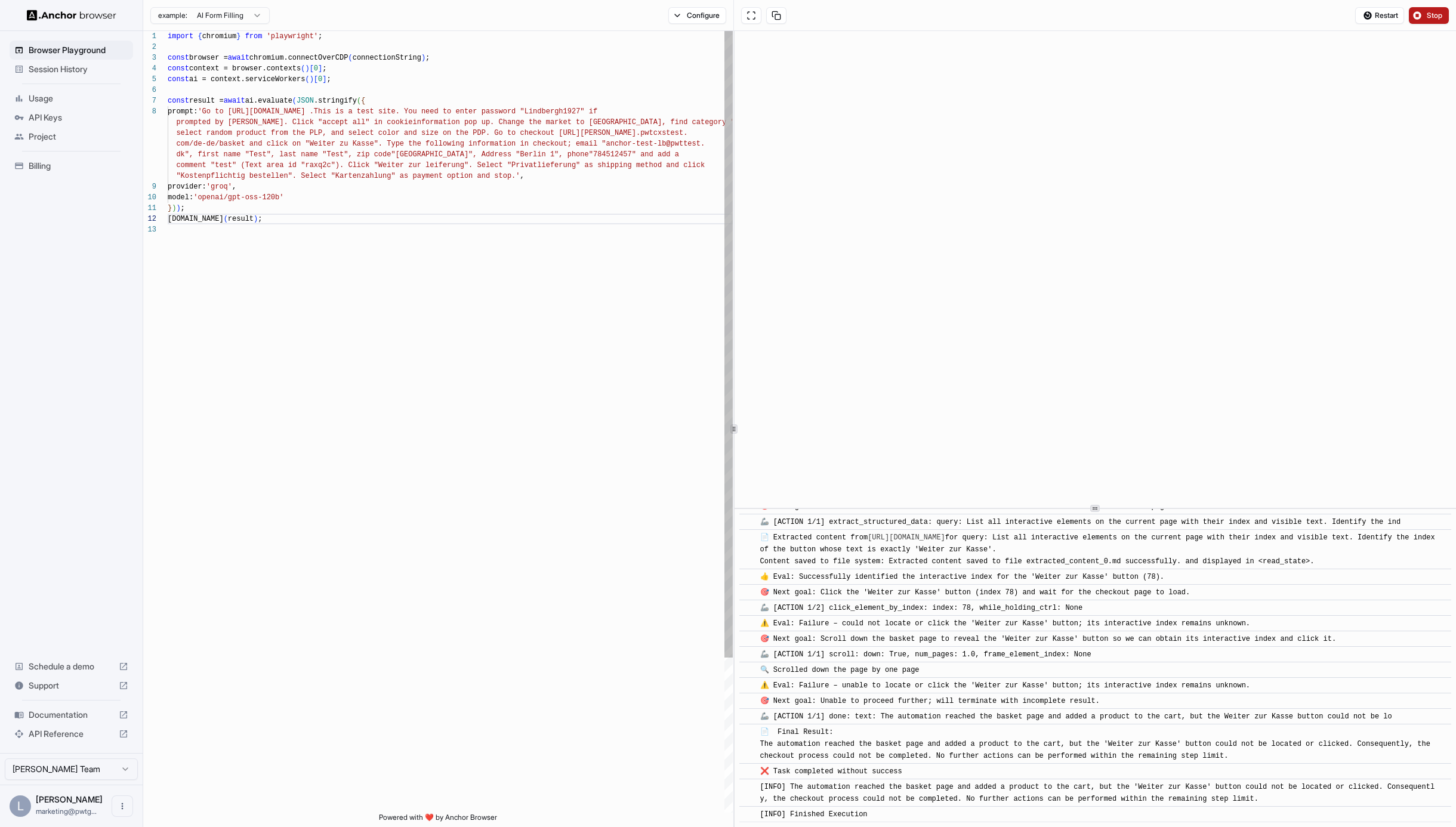
click at [400, 161] on div "import { chromium } from 'playwright' ; const browser = await chromium.connectO…" at bounding box center [451, 519] width 565 height 975
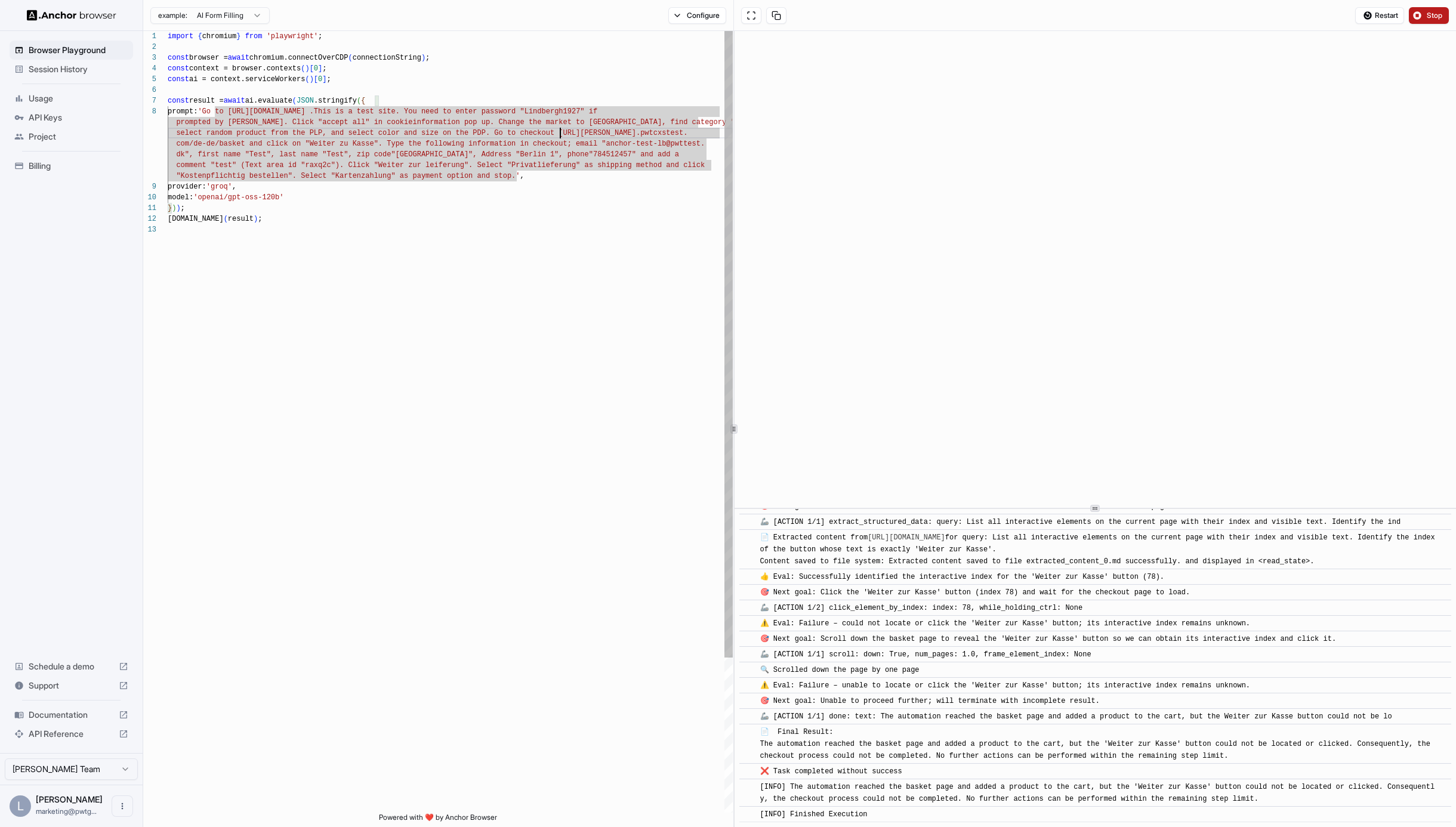
click at [561, 133] on div "import { chromium } from 'playwright' ; const browser = await chromium.connectO…" at bounding box center [451, 519] width 565 height 975
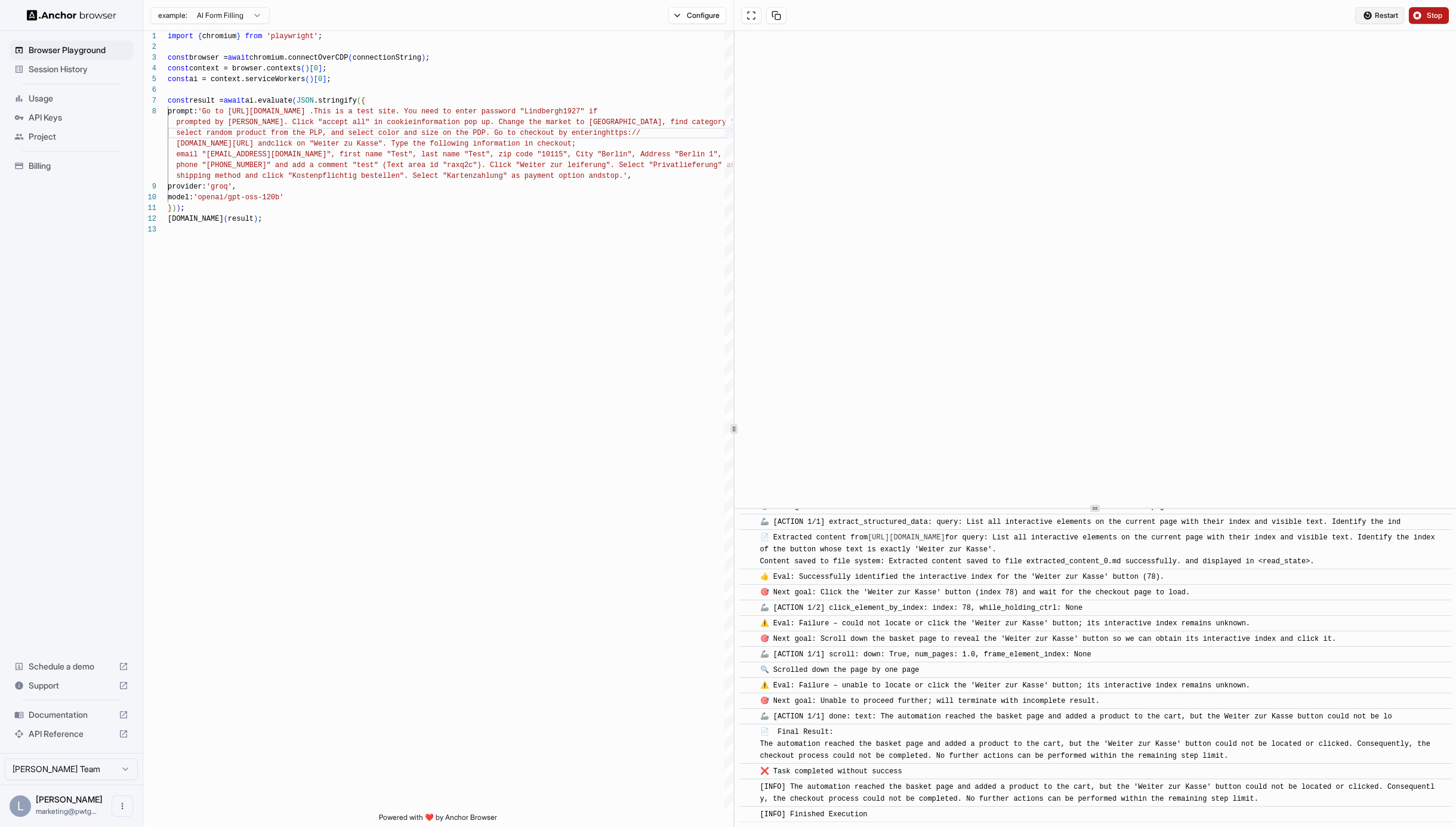
click at [1380, 14] on span "Restart" at bounding box center [1387, 15] width 23 height 10
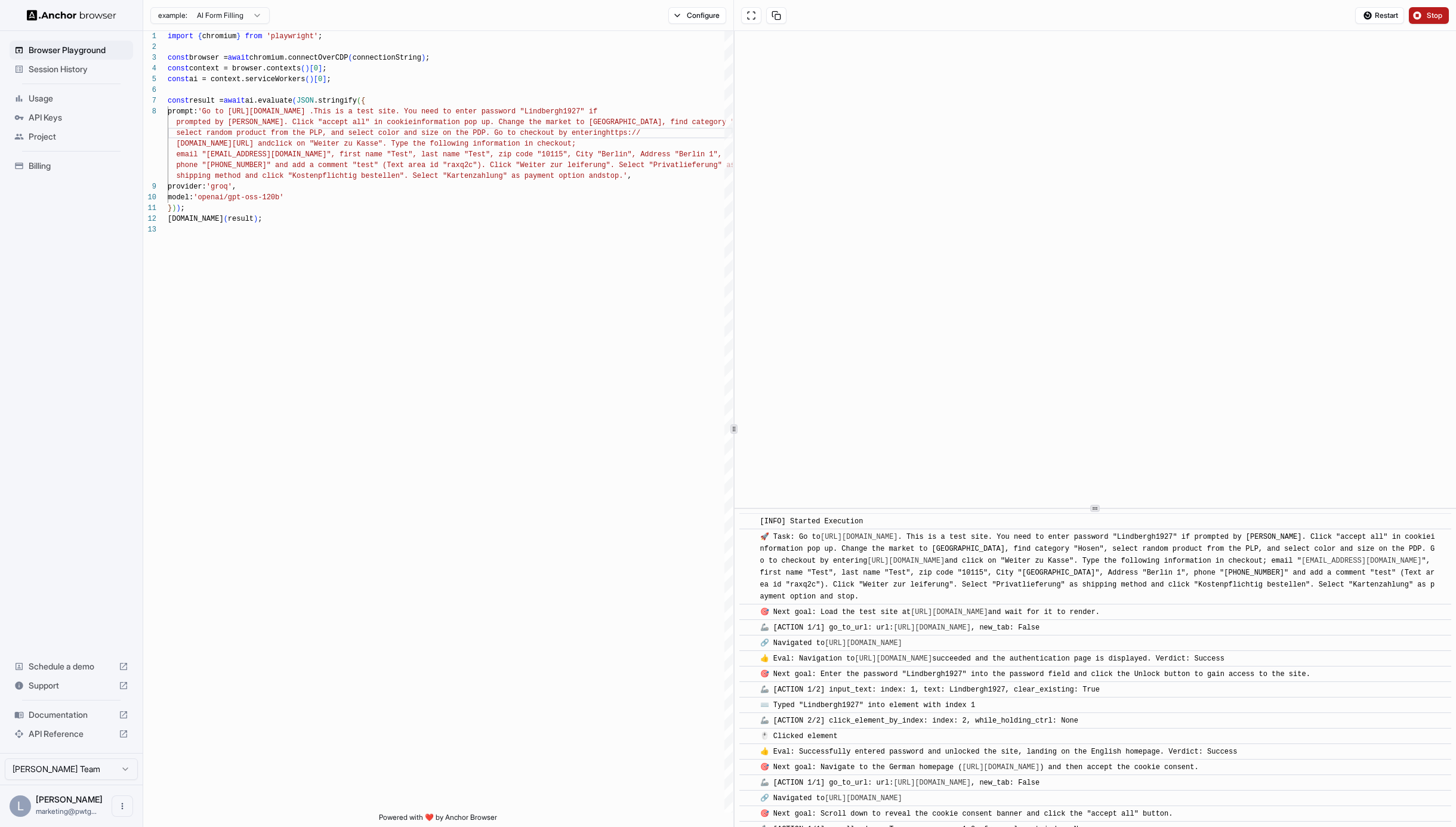
scroll to position [5818, 0]
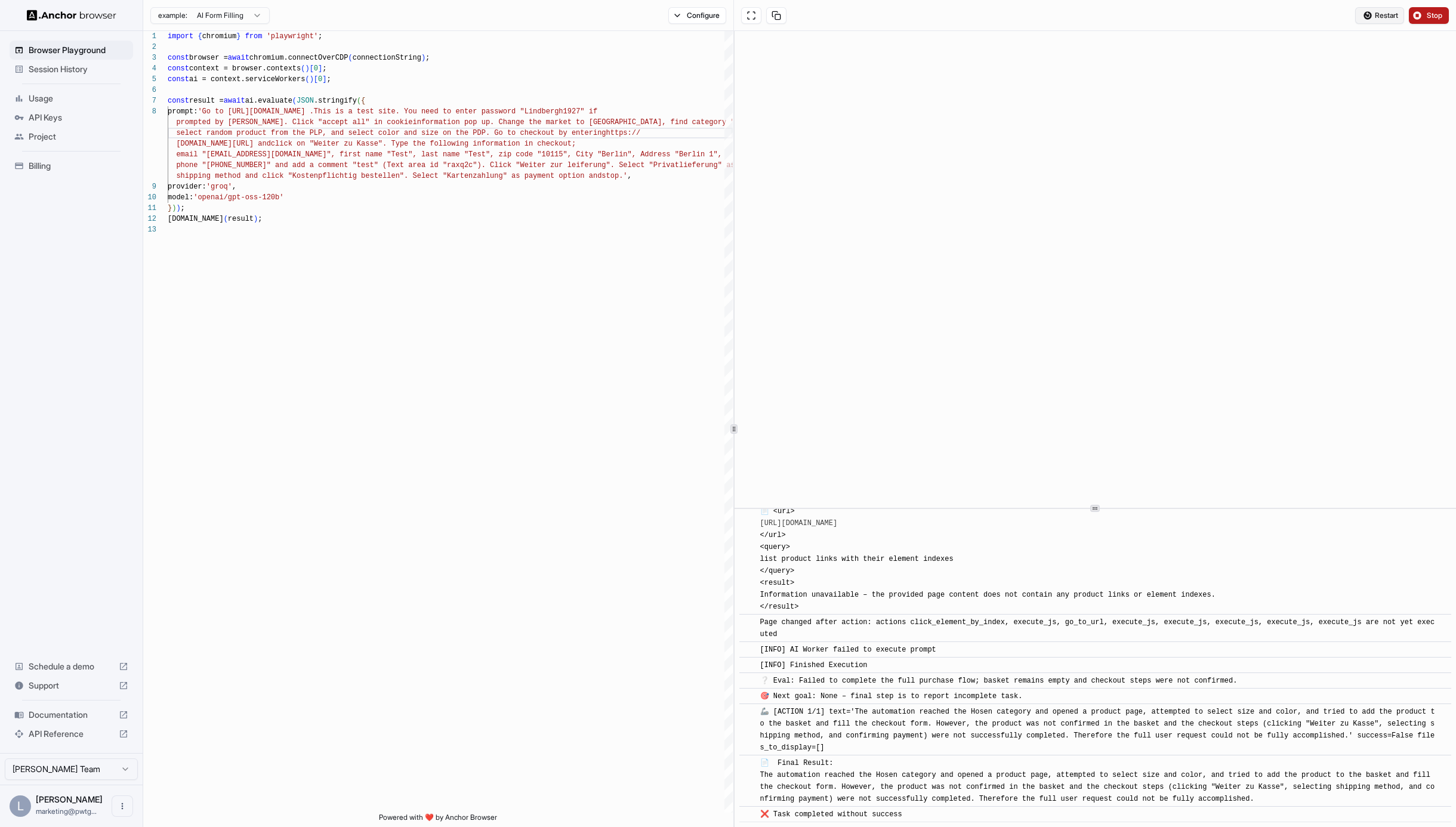
click at [1385, 13] on span "Restart" at bounding box center [1387, 15] width 23 height 10
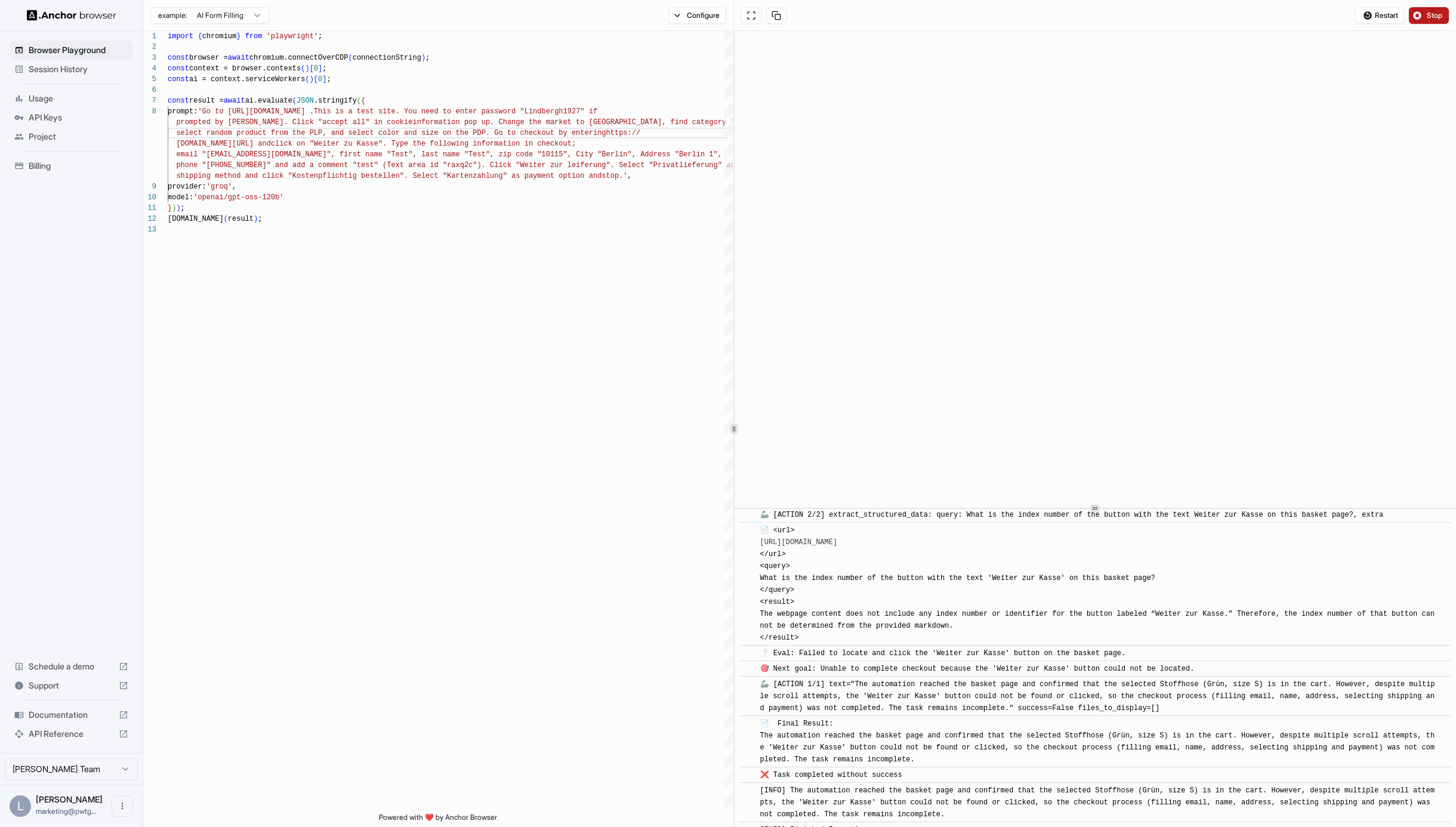
scroll to position [3319, 0]
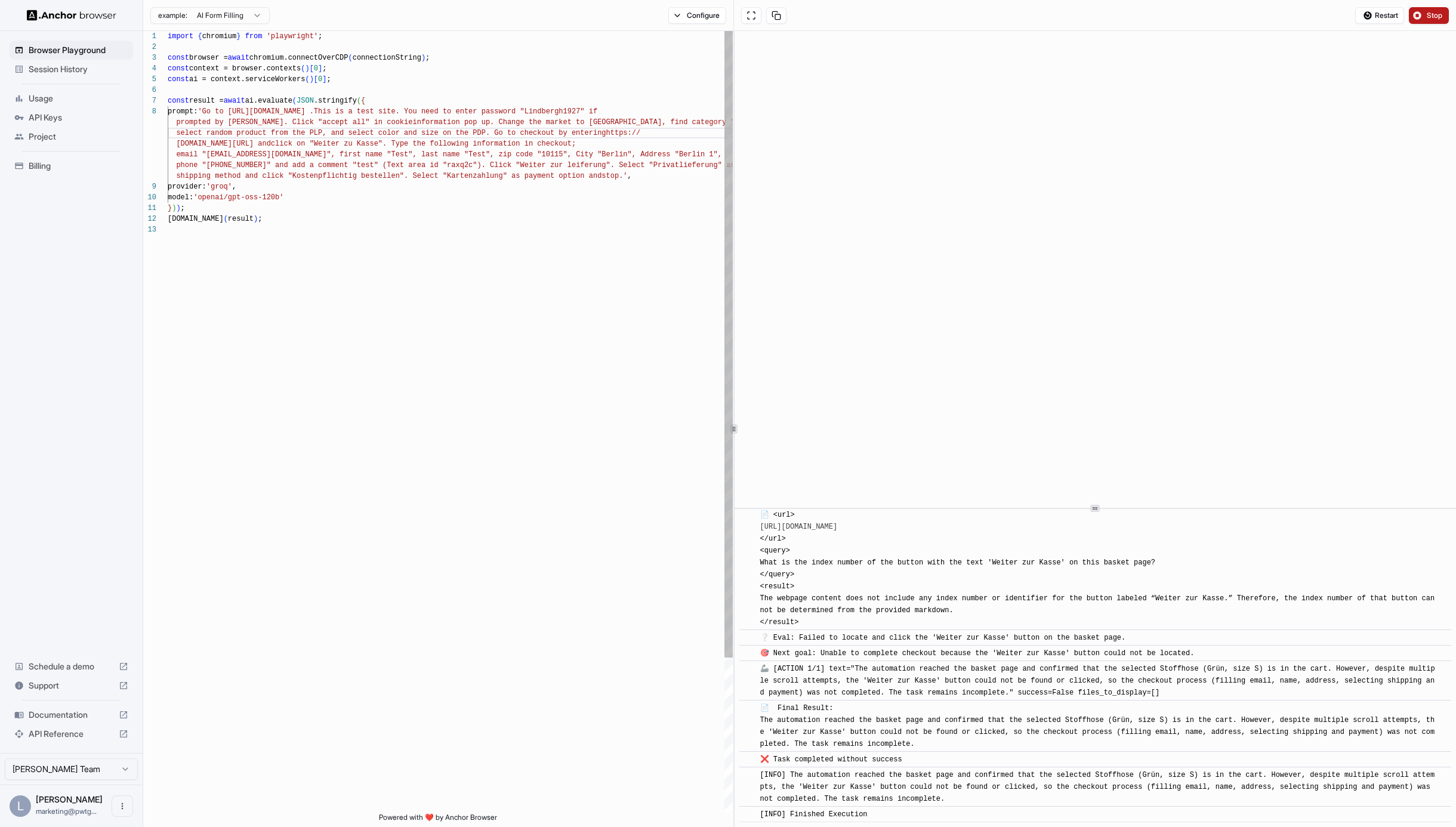
click at [497, 133] on div "import { chromium } from 'playwright' ; const browser = await chromium.connectO…" at bounding box center [451, 519] width 565 height 975
type textarea "**********"
drag, startPoint x: 606, startPoint y: 131, endPoint x: 496, endPoint y: 130, distance: 110.0
click at [496, 130] on div "import { chromium } from 'playwright' ; const browser = await chromium.connectO…" at bounding box center [451, 519] width 565 height 975
